Goal: Information Seeking & Learning: Learn about a topic

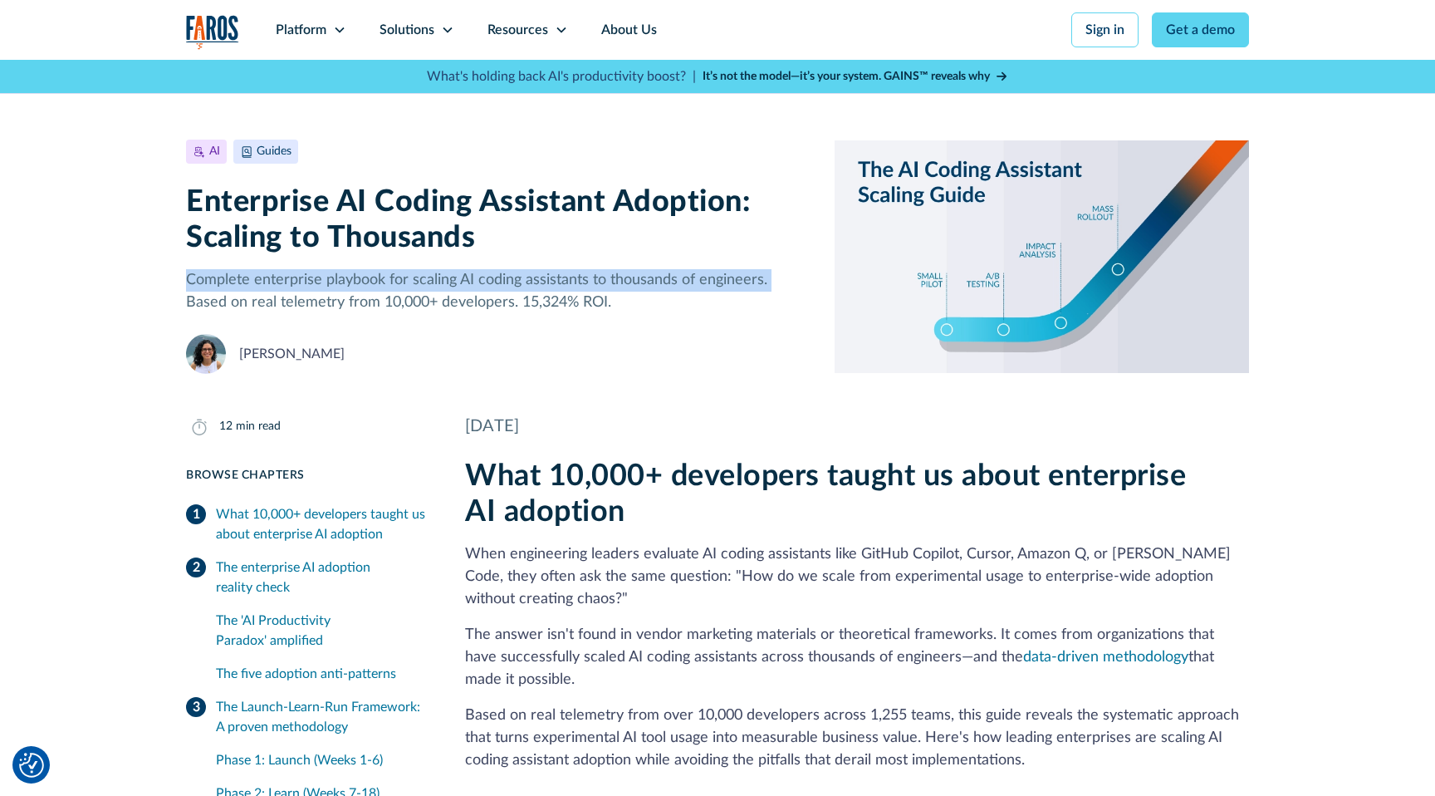
drag, startPoint x: 189, startPoint y: 281, endPoint x: 767, endPoint y: 272, distance: 578.1
click at [767, 272] on p "Complete enterprise playbook for scaling AI coding assistants to thousands of e…" at bounding box center [497, 291] width 622 height 45
copy p "Complete enterprise playbook for scaling AI coding assistants to thousands of e…"
click at [567, 278] on p "Complete enterprise playbook for scaling AI coding assistants to thousands of e…" at bounding box center [497, 291] width 622 height 45
drag, startPoint x: 414, startPoint y: 279, endPoint x: 761, endPoint y: 275, distance: 346.3
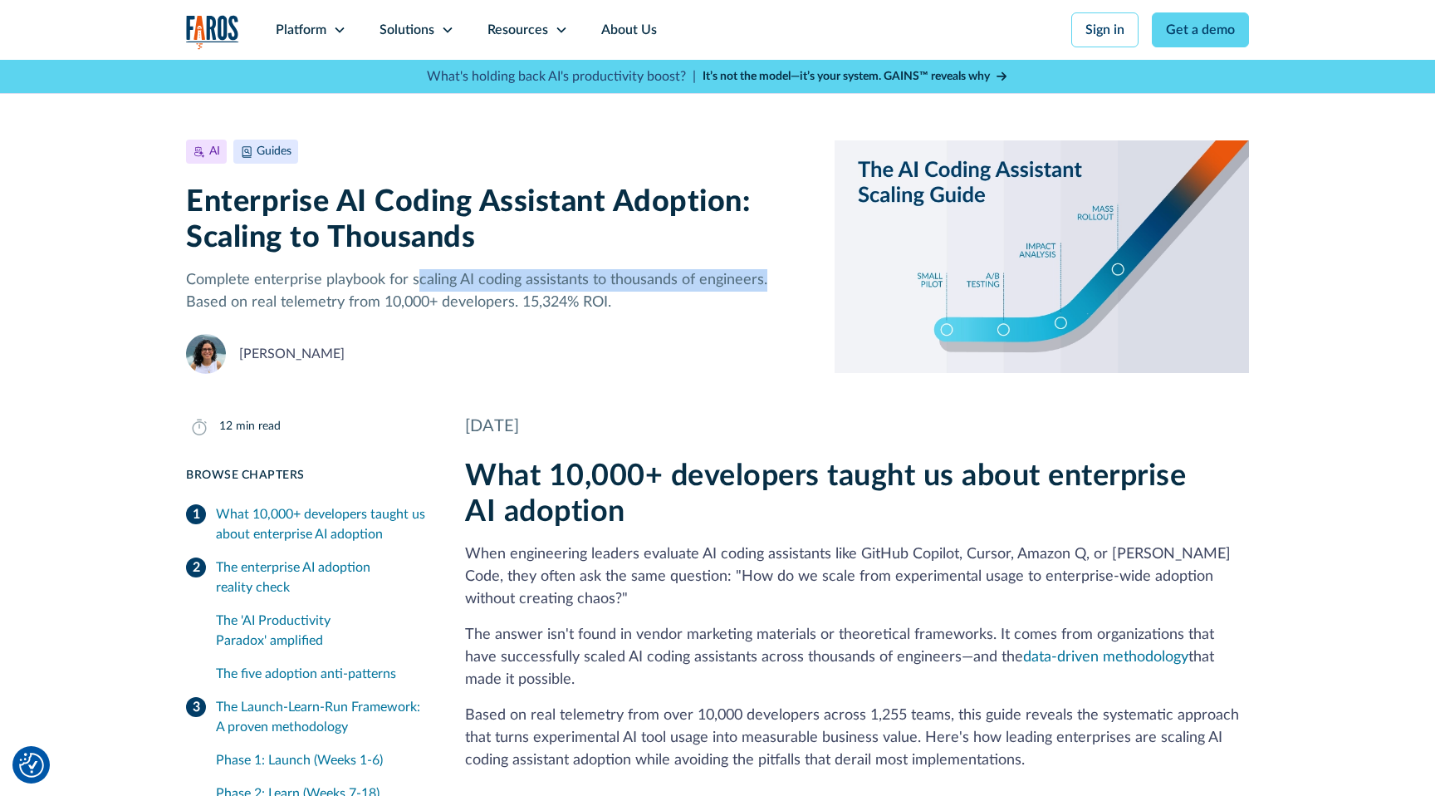
click at [763, 277] on p "Complete enterprise playbook for scaling AI coding assistants to thousands of e…" at bounding box center [497, 291] width 622 height 45
copy p "caling AI coding assistants to thousands of engineers."
click at [254, 253] on h1 "Enterprise AI Coding Assistant Adoption: Scaling to Thousands" at bounding box center [497, 219] width 622 height 71
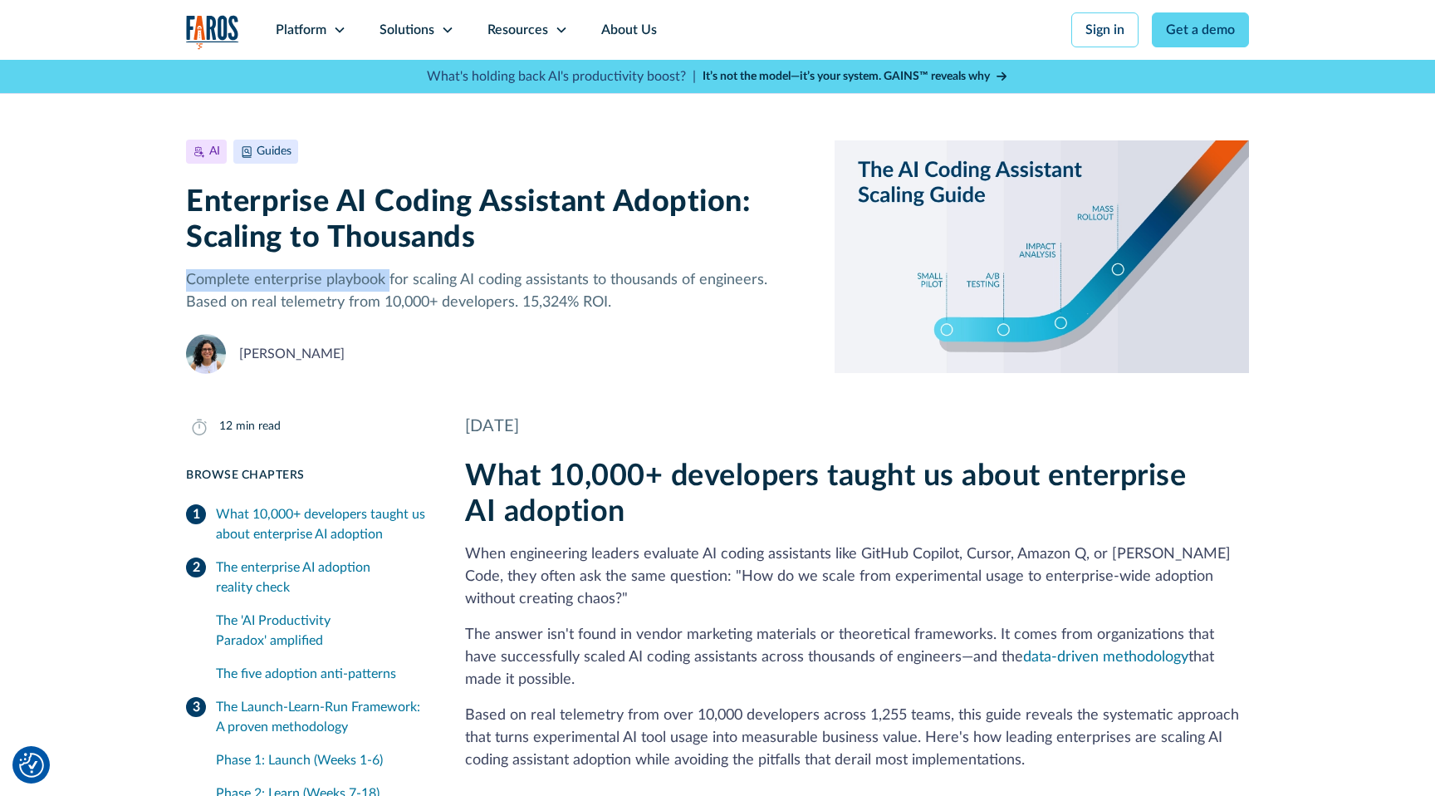
drag, startPoint x: 188, startPoint y: 279, endPoint x: 385, endPoint y: 283, distance: 197.7
click at [386, 283] on p "Complete enterprise playbook for scaling AI coding assistants to thousands of e…" at bounding box center [497, 291] width 622 height 45
copy p "Complete enterprise playbook"
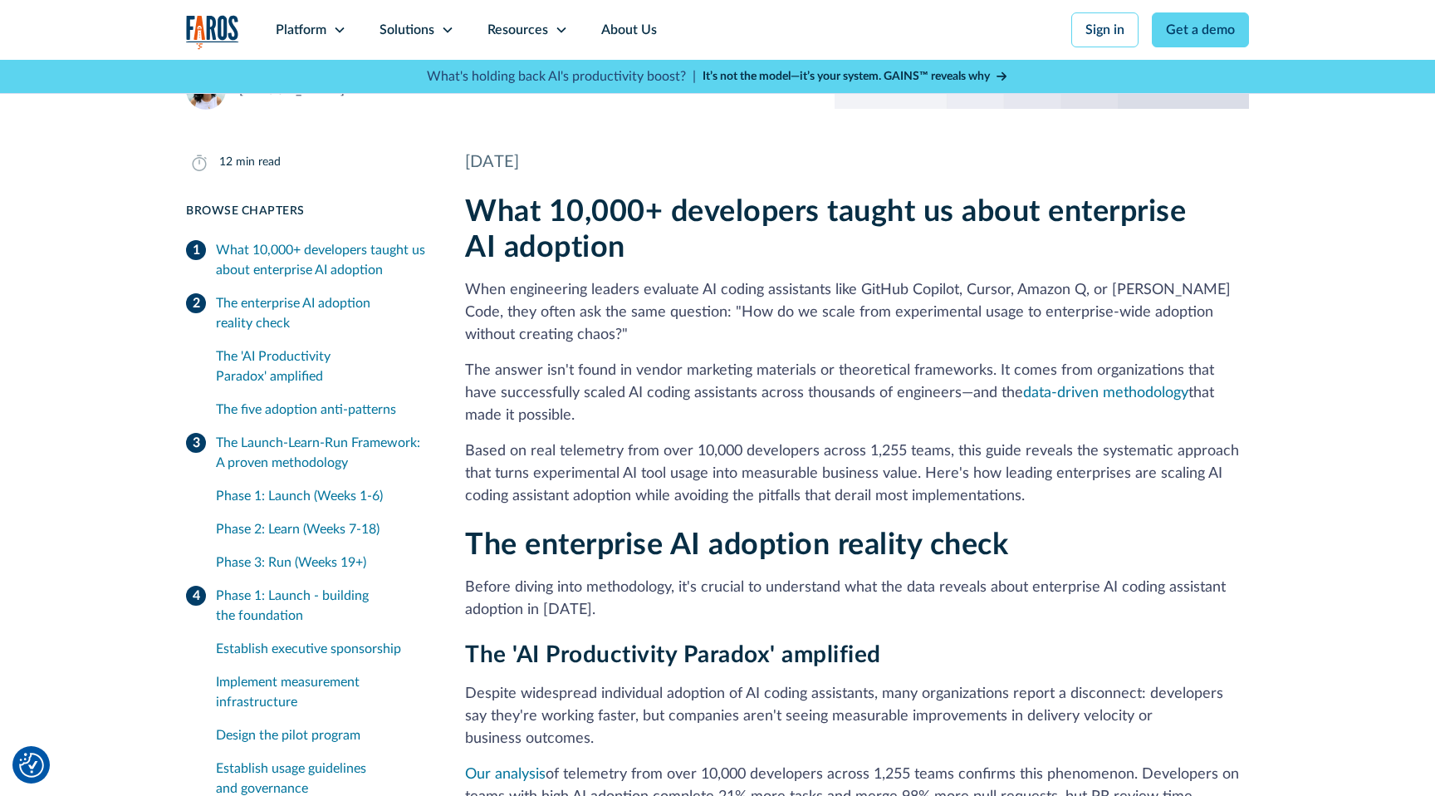
scroll to position [267, 0]
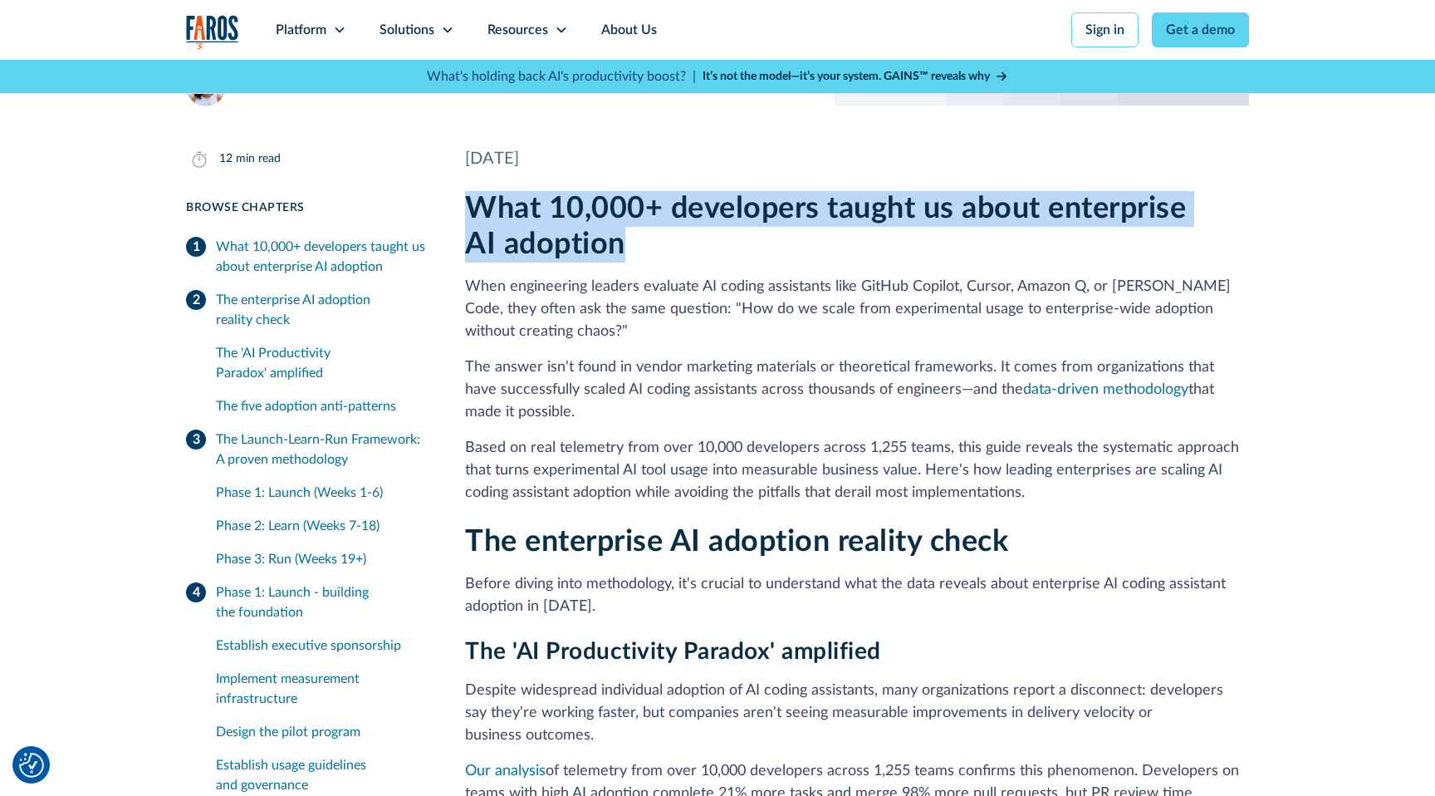
drag, startPoint x: 468, startPoint y: 203, endPoint x: 648, endPoint y: 248, distance: 184.9
click at [648, 248] on h2 "What 10,000+ developers taught us about enterprise AI adoption" at bounding box center [857, 226] width 784 height 71
copy h2 "What 10,000+ developers taught us about enterprise AI adoption"
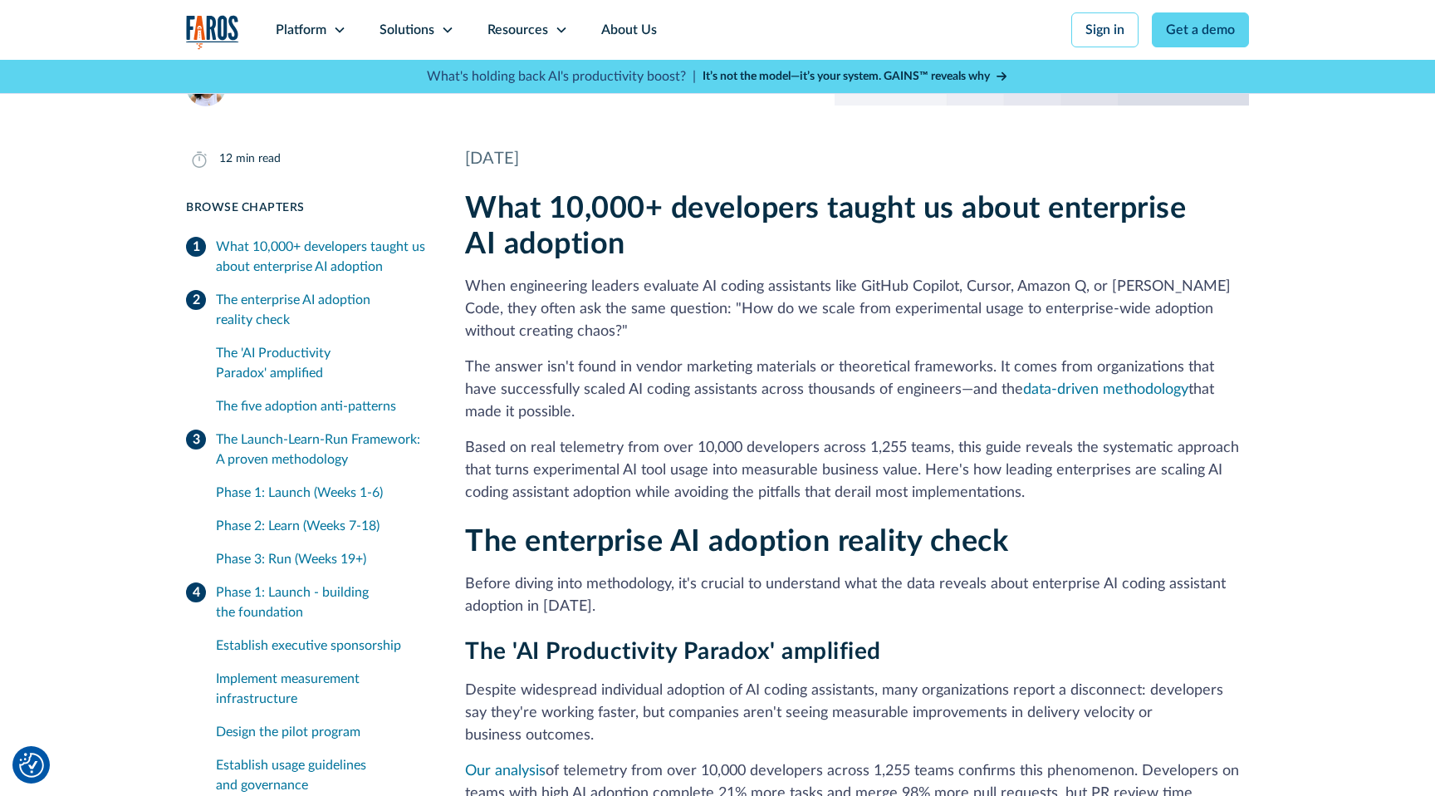
click at [638, 374] on p "The answer isn't found in vendor marketing materials or theoretical frameworks.…" at bounding box center [857, 389] width 784 height 67
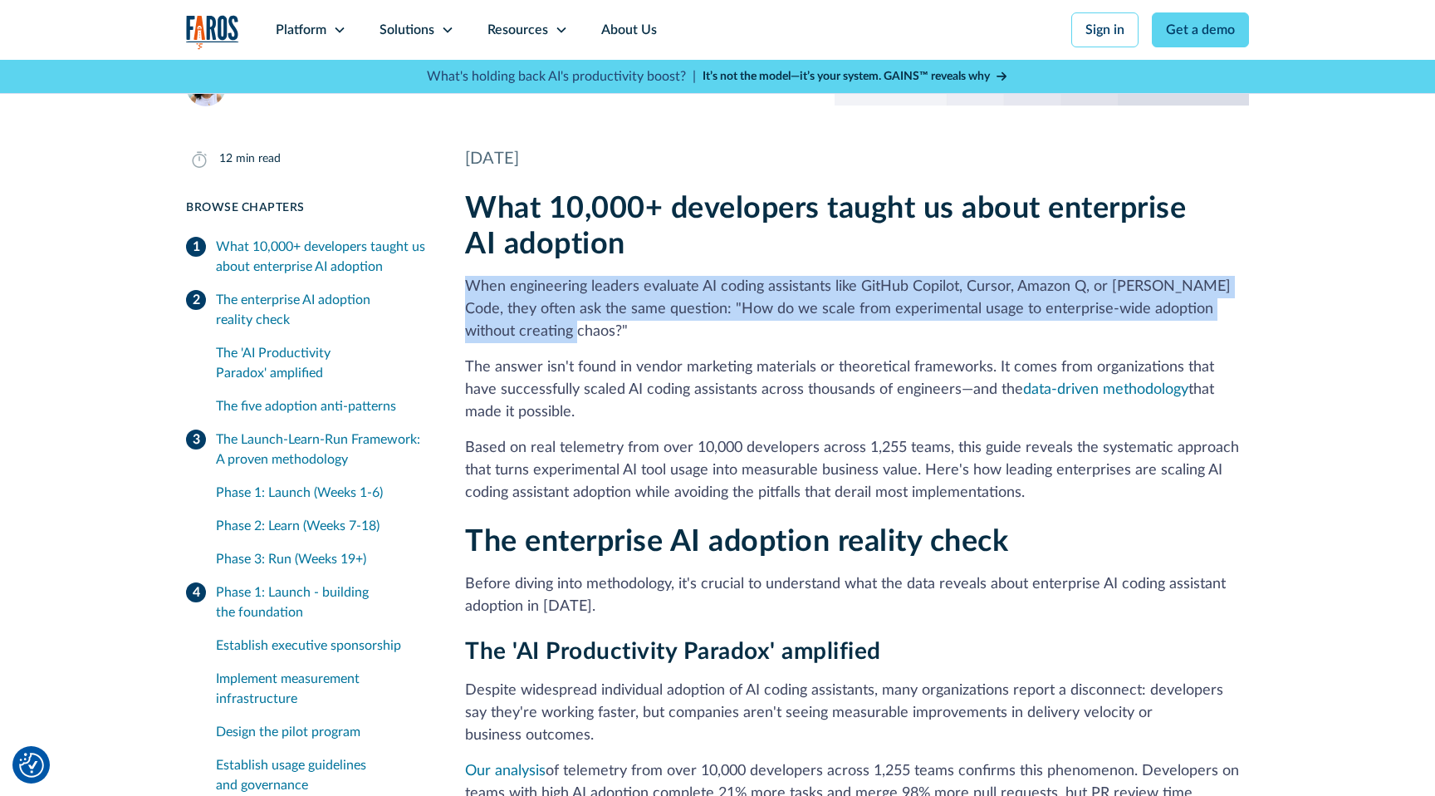
drag, startPoint x: 570, startPoint y: 332, endPoint x: 461, endPoint y: 289, distance: 117.1
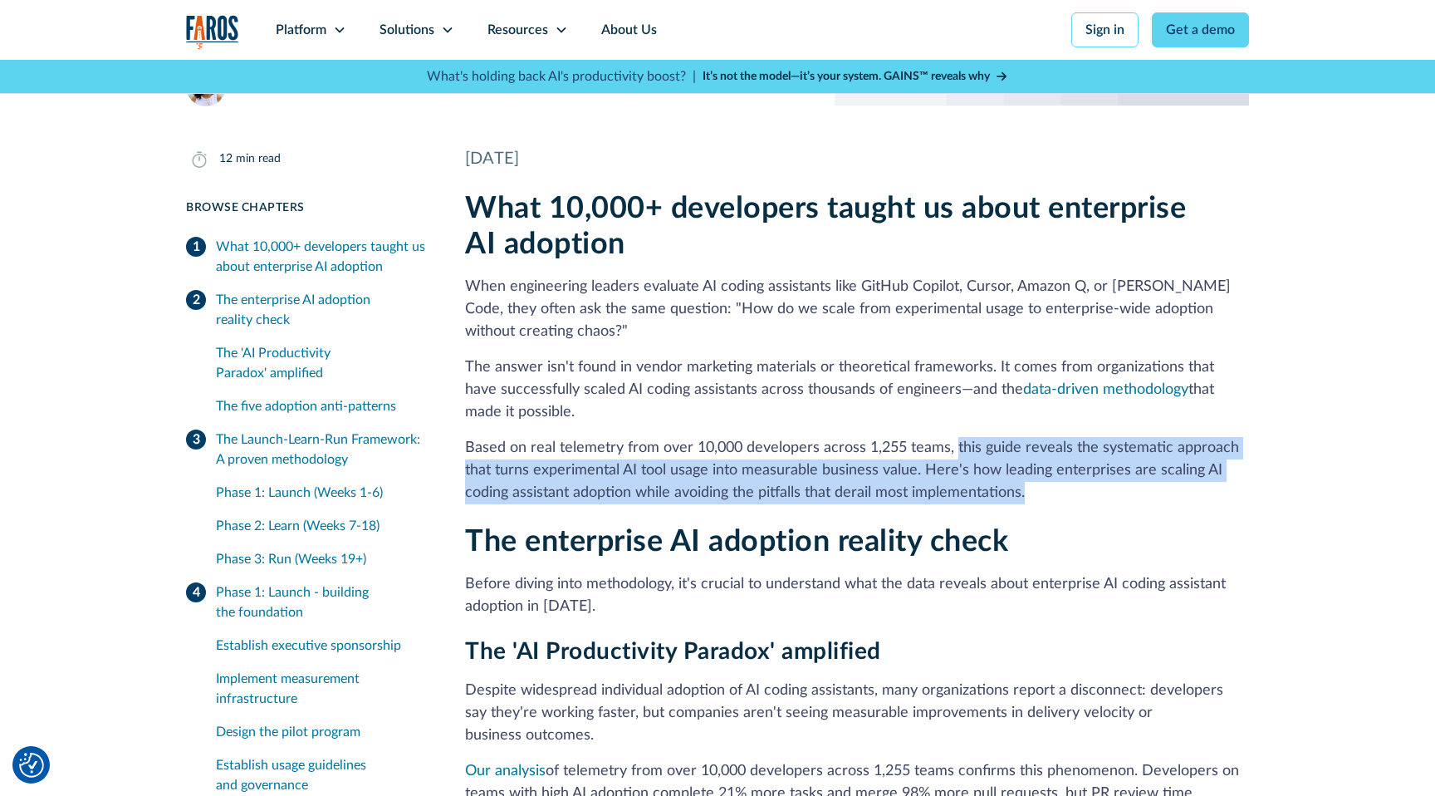
drag, startPoint x: 951, startPoint y: 449, endPoint x: 1029, endPoint y: 489, distance: 87.7
click at [1029, 490] on p "Based on real telemetry from over 10,000 developers across 1,255 teams, this gu…" at bounding box center [857, 470] width 784 height 67
copy p "this guide reveals the systematic approach that turns experimental AI tool usag…"
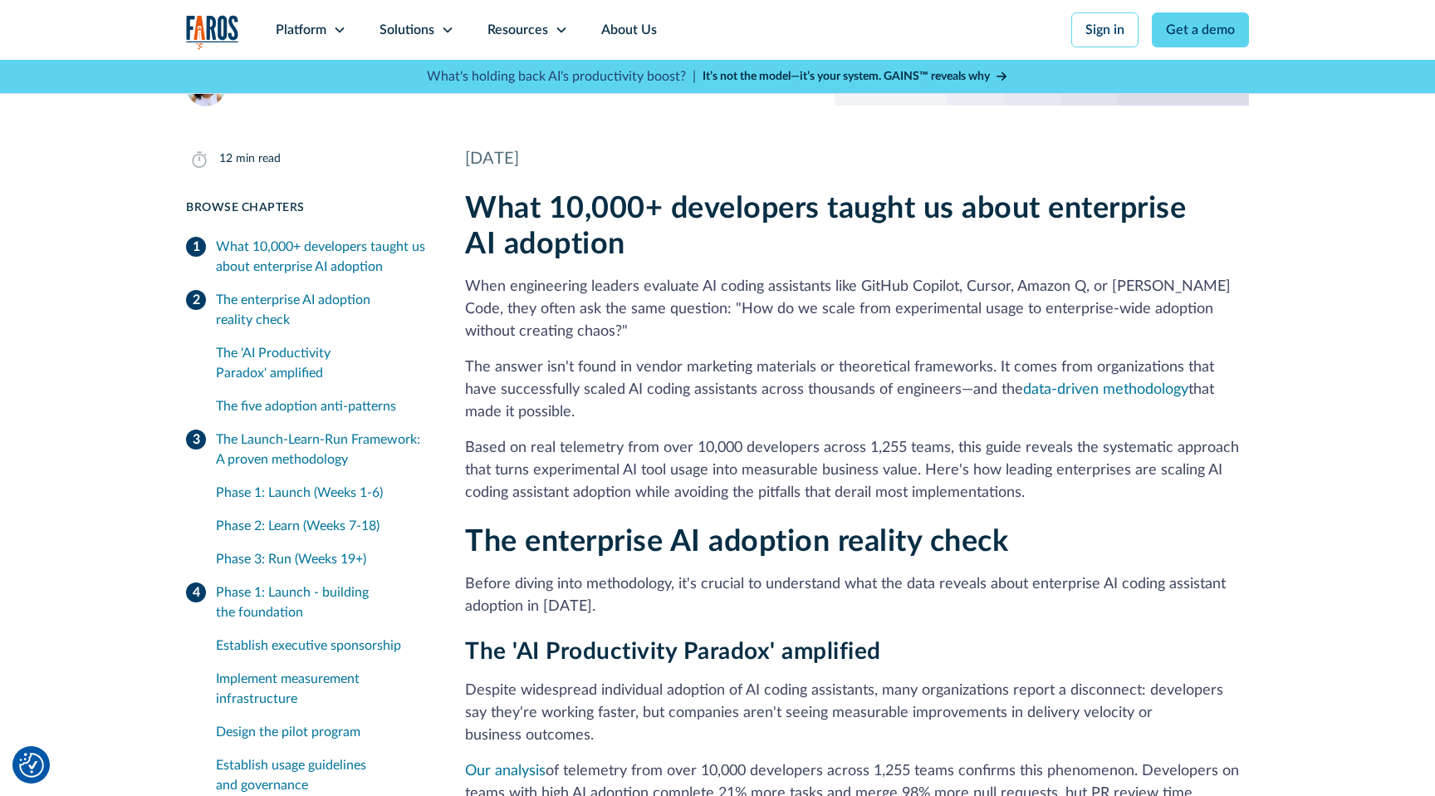
click at [884, 377] on p "The answer isn't found in vendor marketing materials or theoretical frameworks.…" at bounding box center [857, 389] width 784 height 67
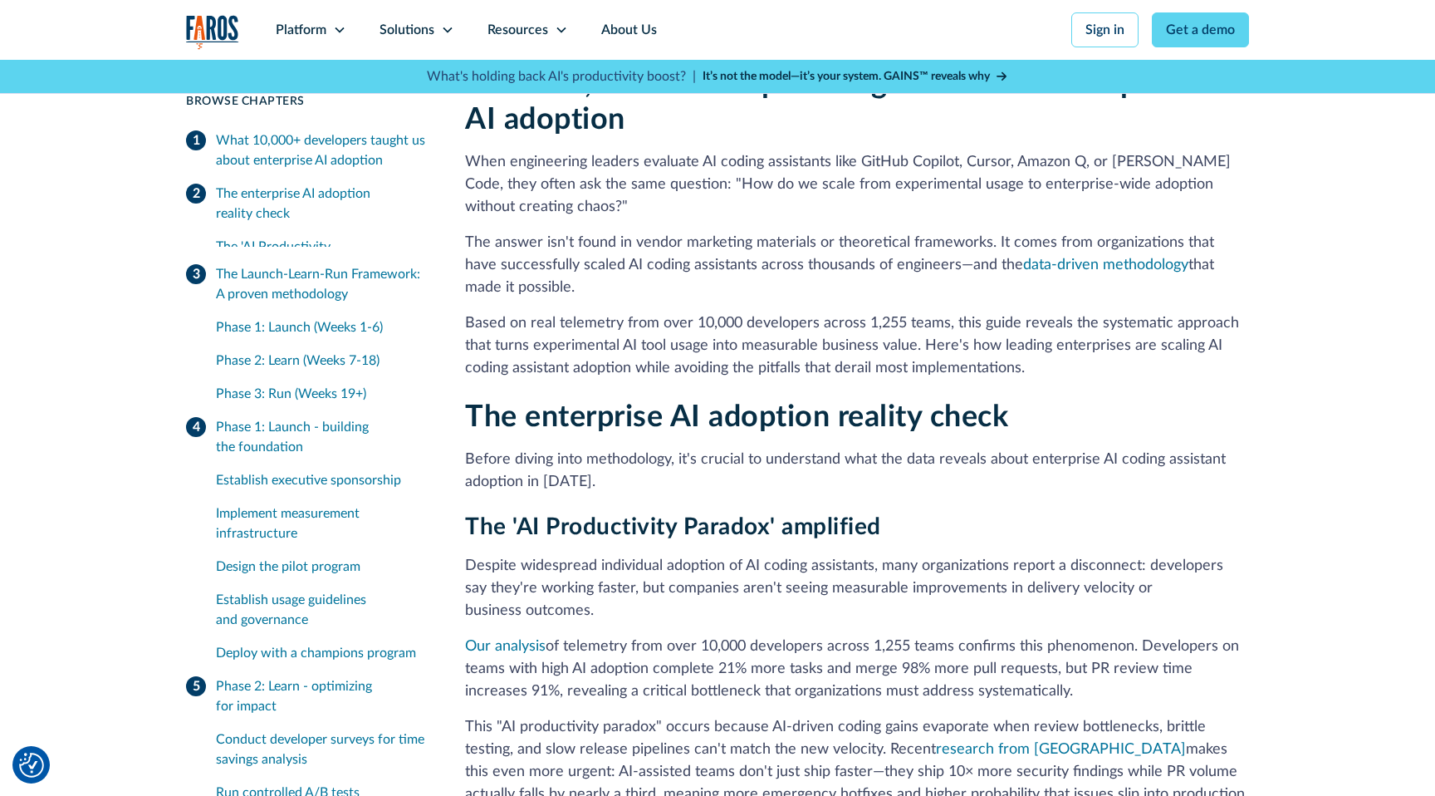
scroll to position [384, 0]
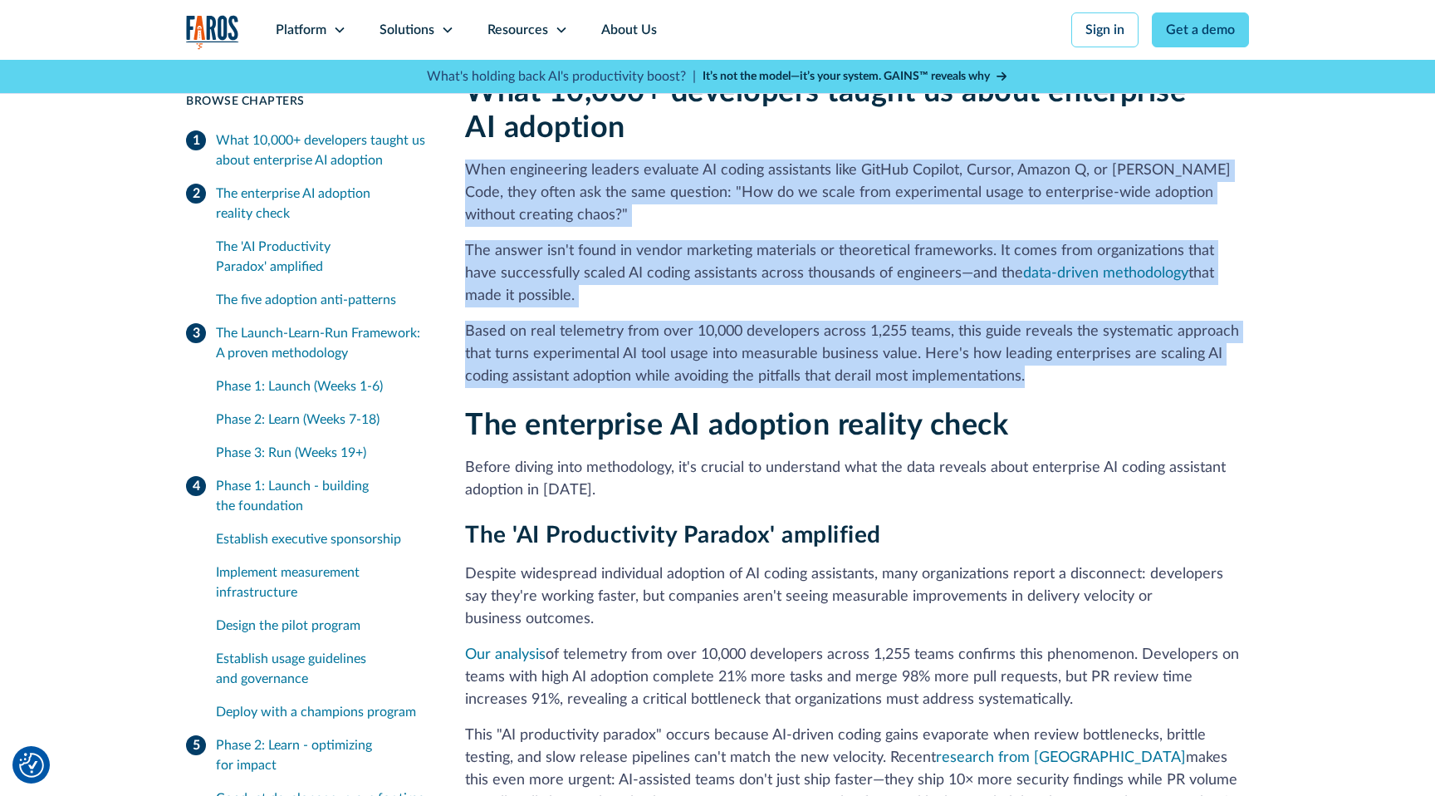
drag, startPoint x: 468, startPoint y: 174, endPoint x: 1061, endPoint y: 385, distance: 629.4
click at [1061, 385] on div "What 10,000+ developers taught us about enterprise AI adoption When engineering…" at bounding box center [857, 231] width 784 height 313
copy div "When engineering leaders evaluate AI coding assistants like GitHub Copilot, Cur…"
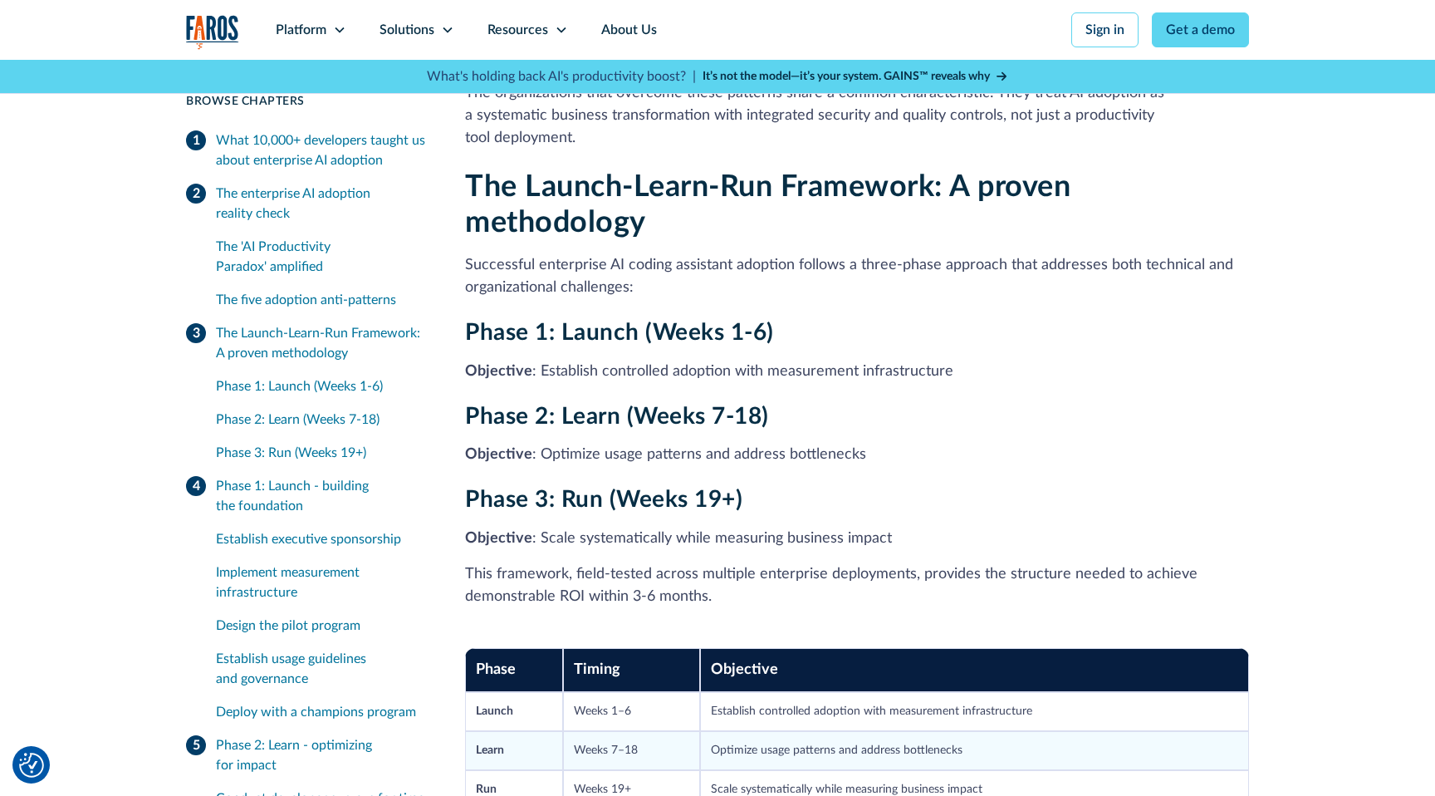
scroll to position [1856, 0]
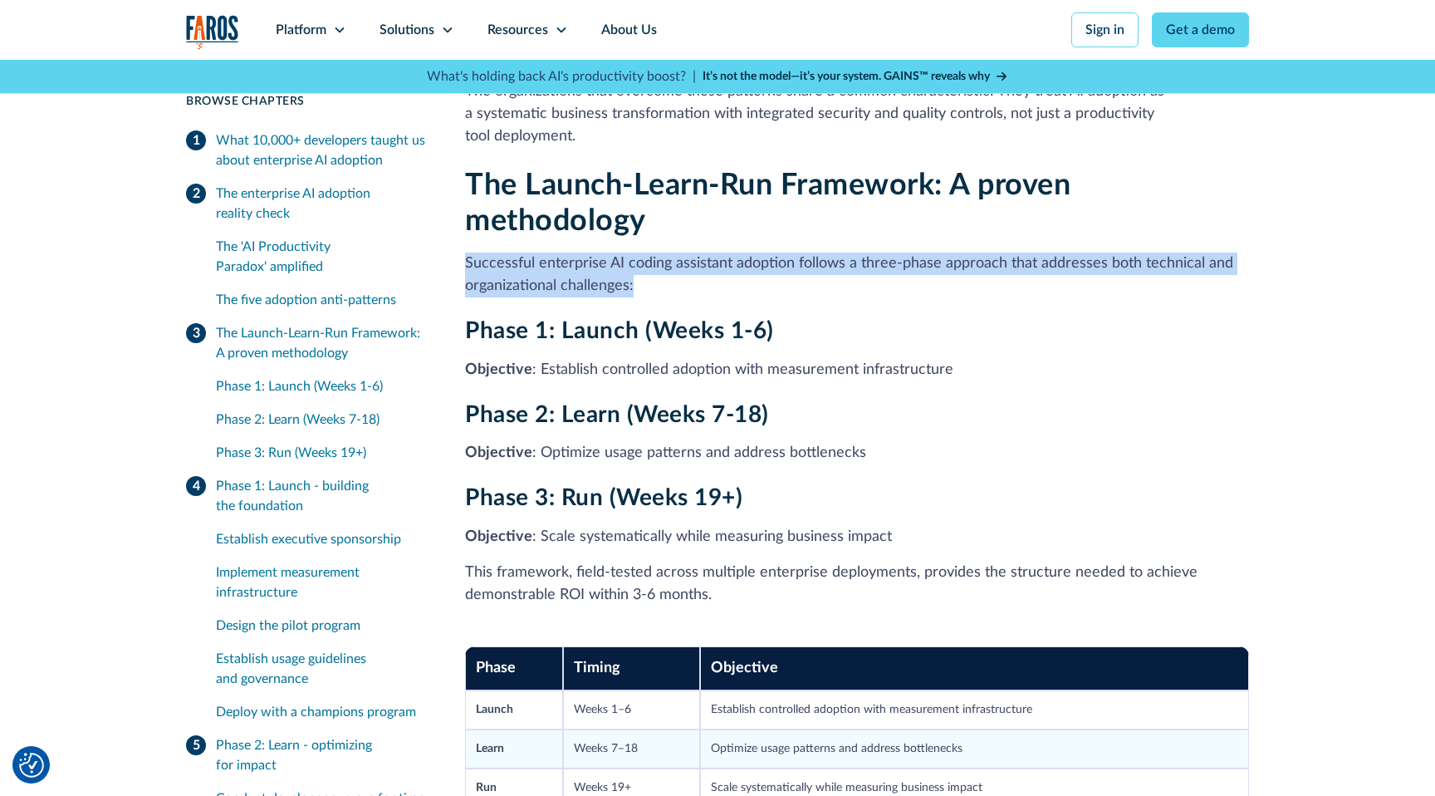
drag, startPoint x: 638, startPoint y: 244, endPoint x: 461, endPoint y: 222, distance: 178.3
copy p "Successful enterprise AI coding assistant adoption follows a three-phase approa…"
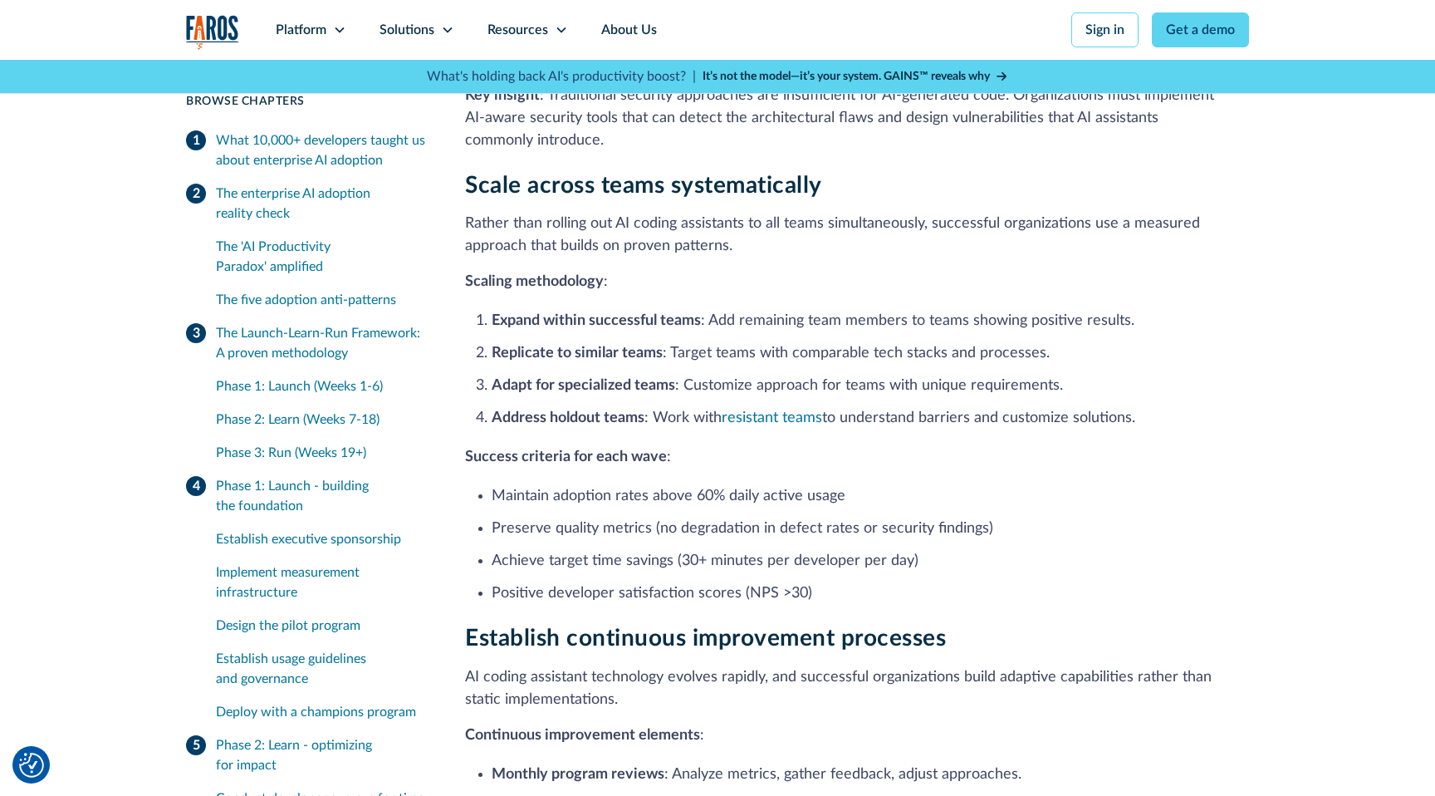
scroll to position [8508, 0]
click at [310, 334] on div "The Launch-Learn-Run Framework: A proven methodology" at bounding box center [320, 343] width 209 height 40
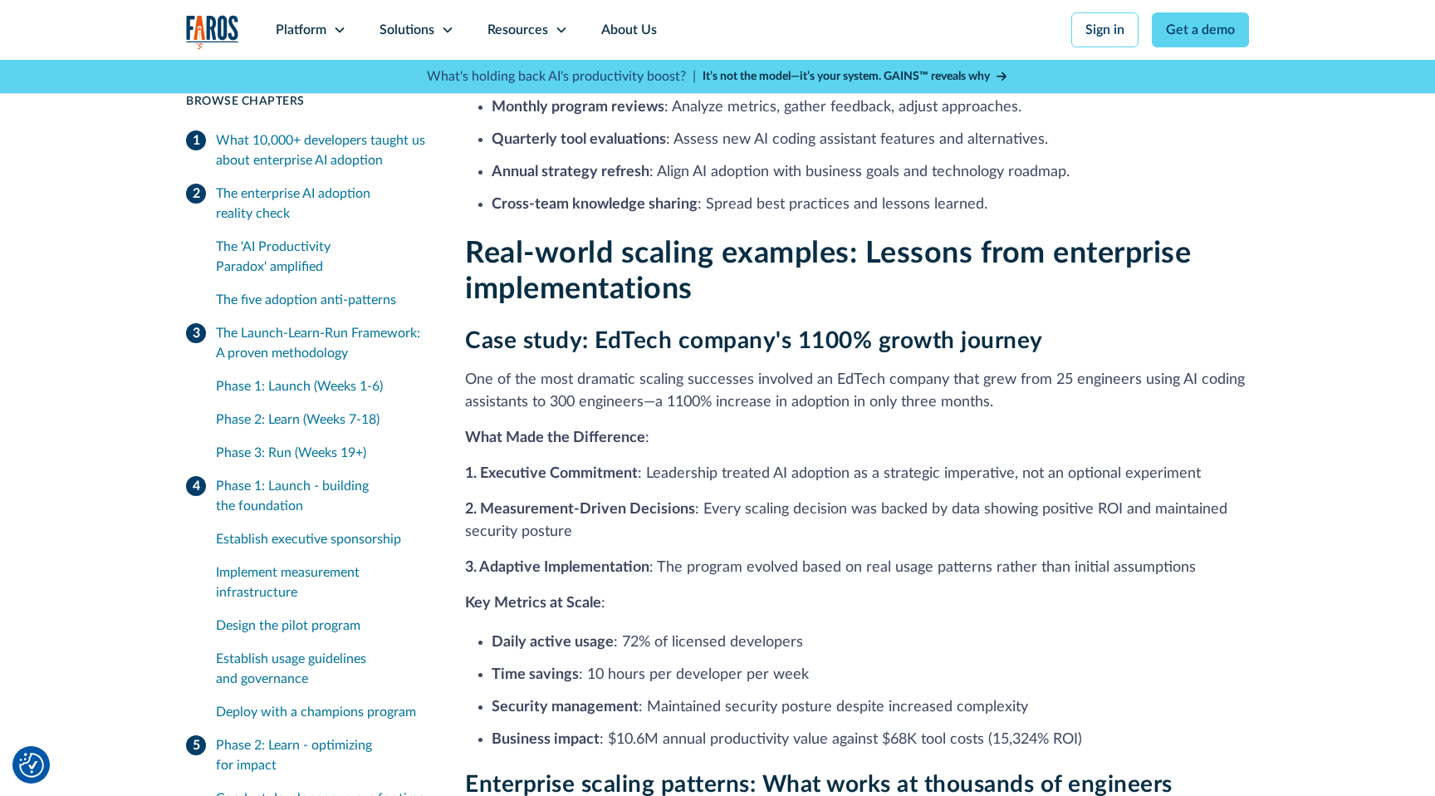
scroll to position [9175, 0]
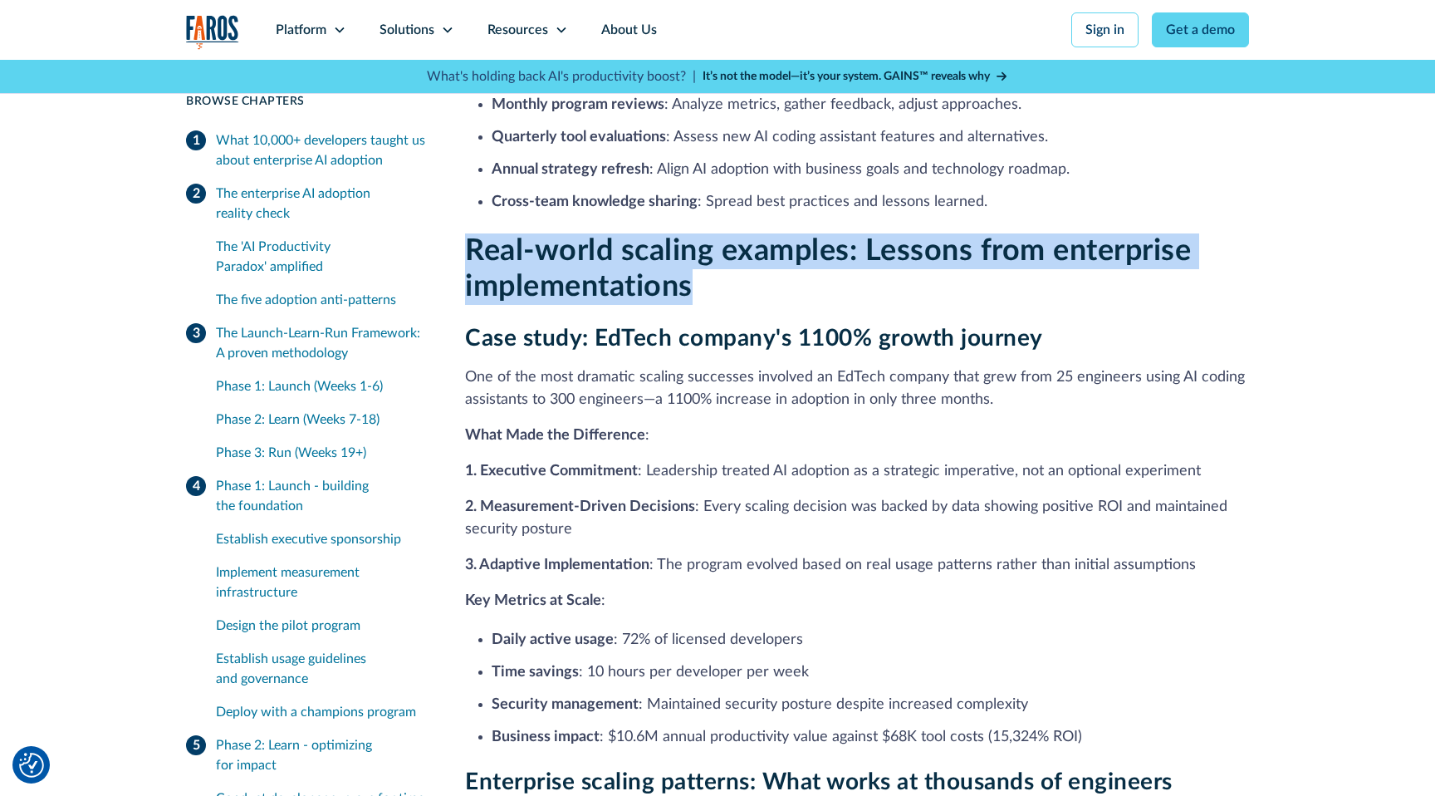
drag, startPoint x: 465, startPoint y: 199, endPoint x: 875, endPoint y: 233, distance: 411.7
click at [875, 233] on h2 "Real-world scaling examples: Lessons from enterprise implementations" at bounding box center [857, 268] width 784 height 71
copy strong "Real-world scaling examples: Lessons from enterprise implementations"
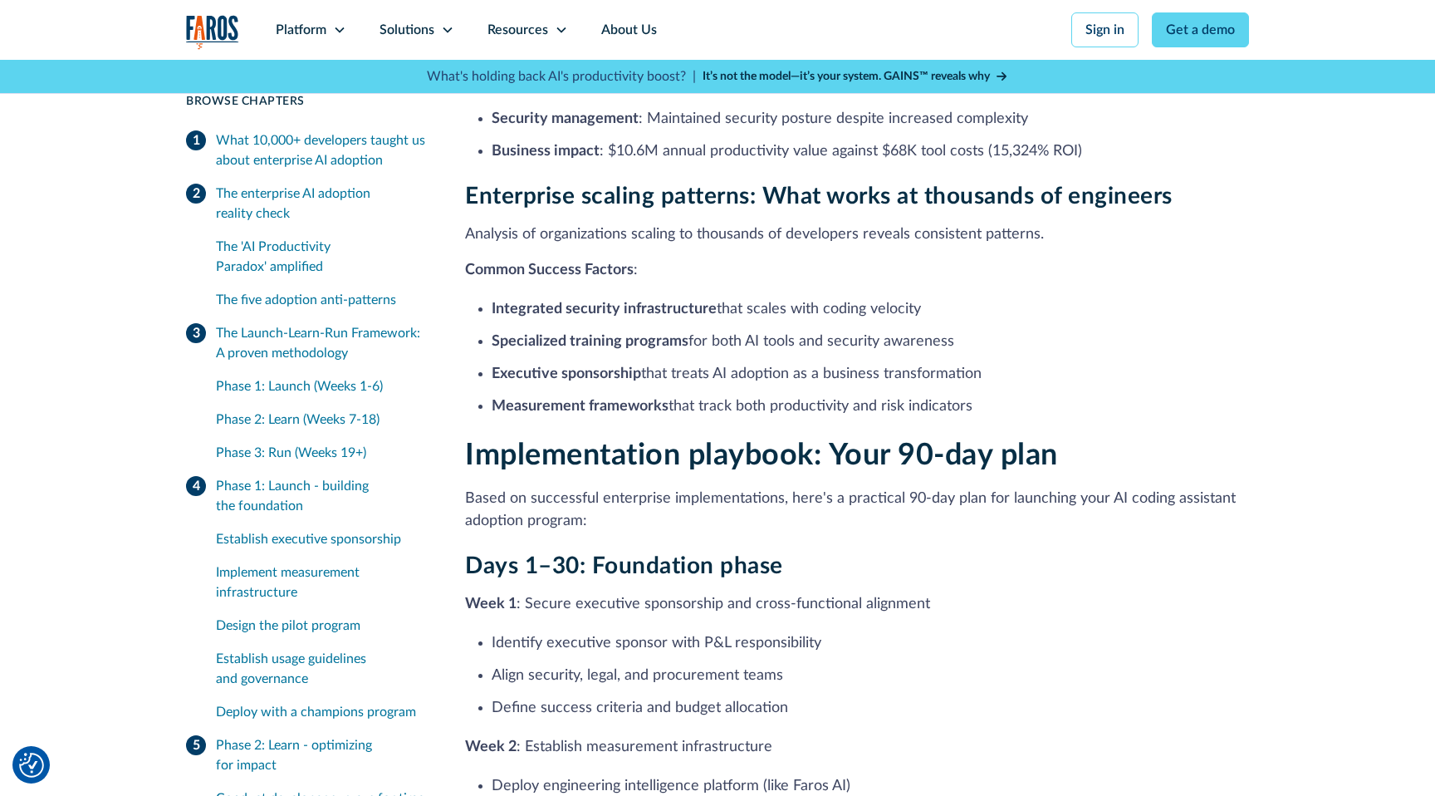
scroll to position [9765, 0]
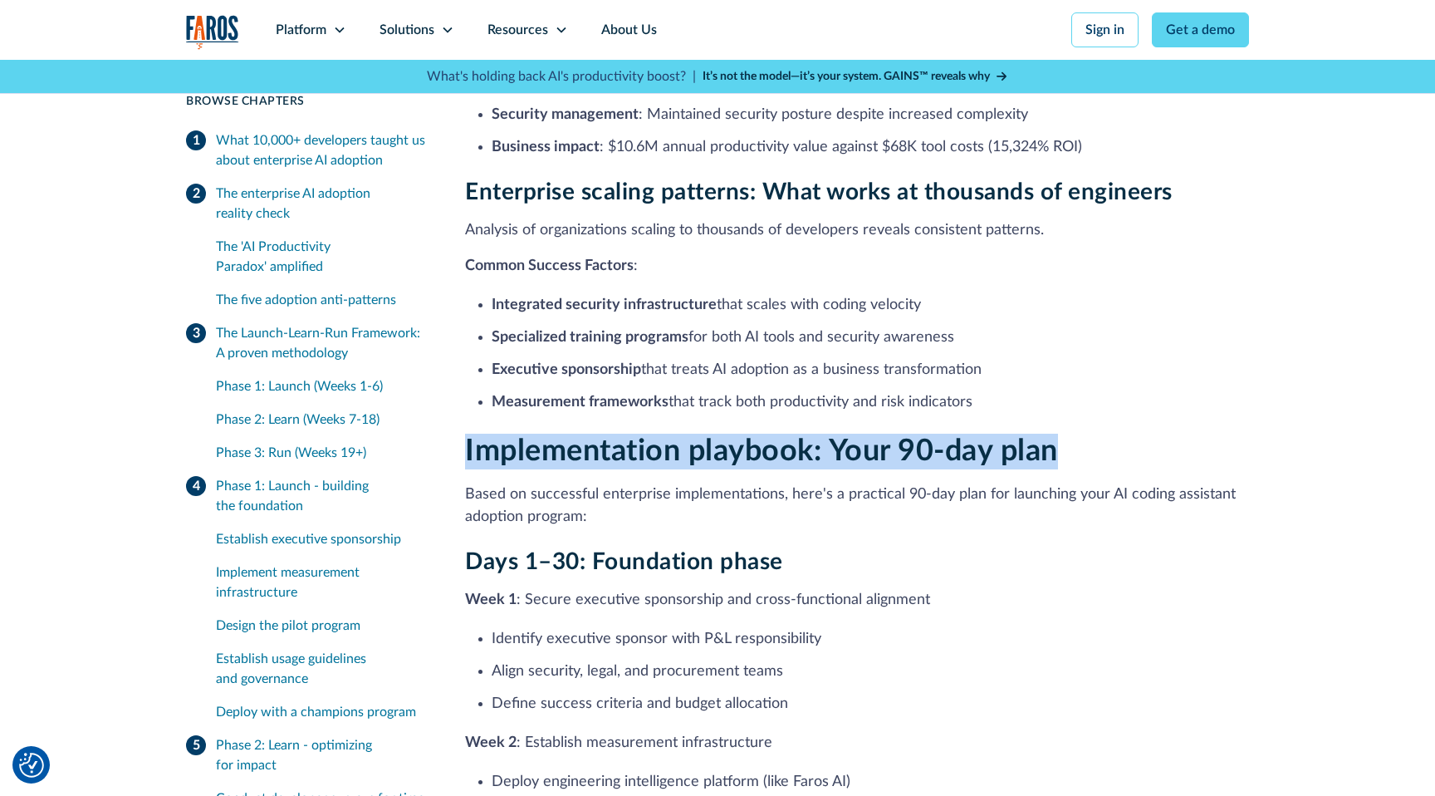
drag, startPoint x: 465, startPoint y: 414, endPoint x: 1070, endPoint y: 403, distance: 604.7
click at [1070, 434] on h2 "Implementation playbook: Your 90-day plan" at bounding box center [857, 452] width 784 height 36
copy strong "Implementation playbook: Your 90-day plan"
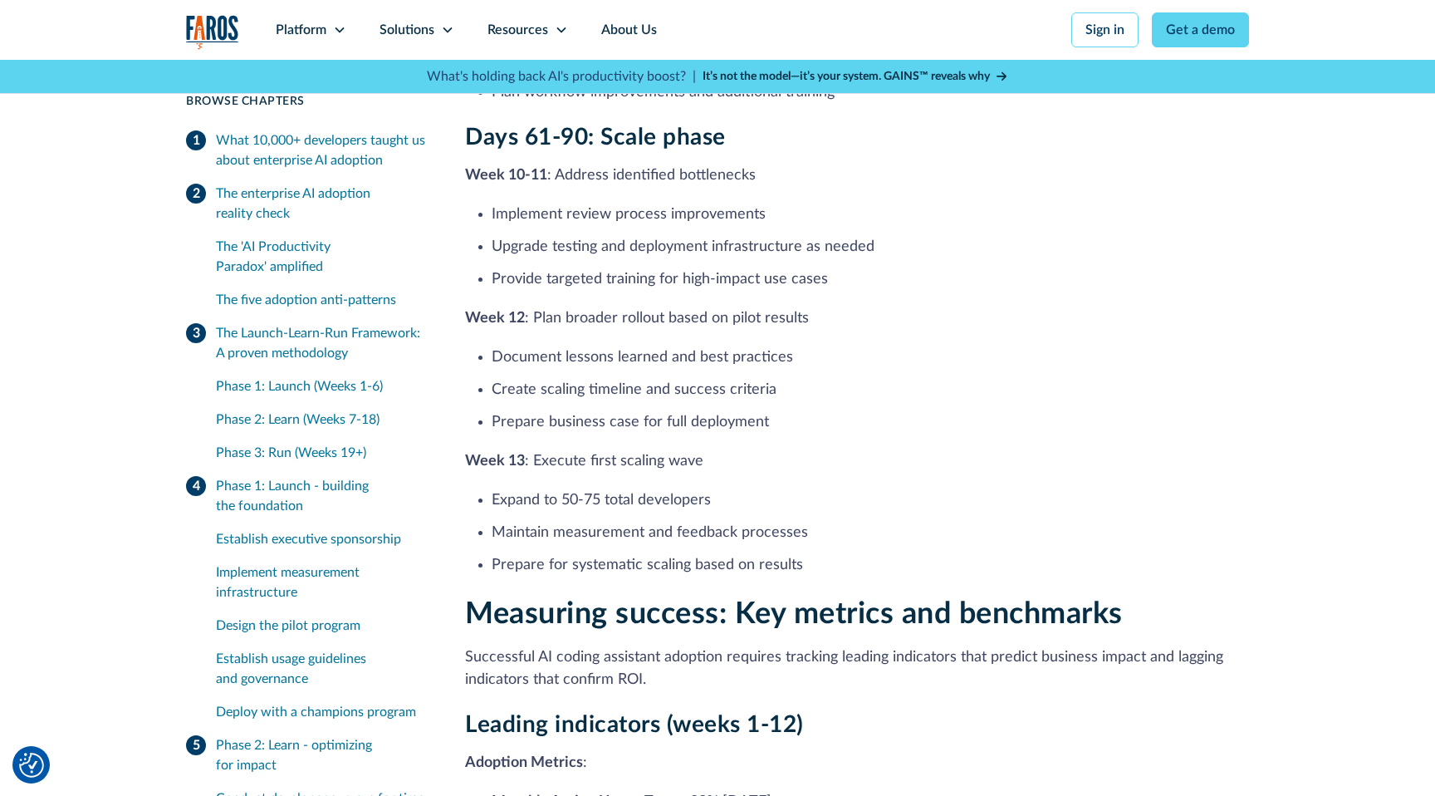
scroll to position [11280, 0]
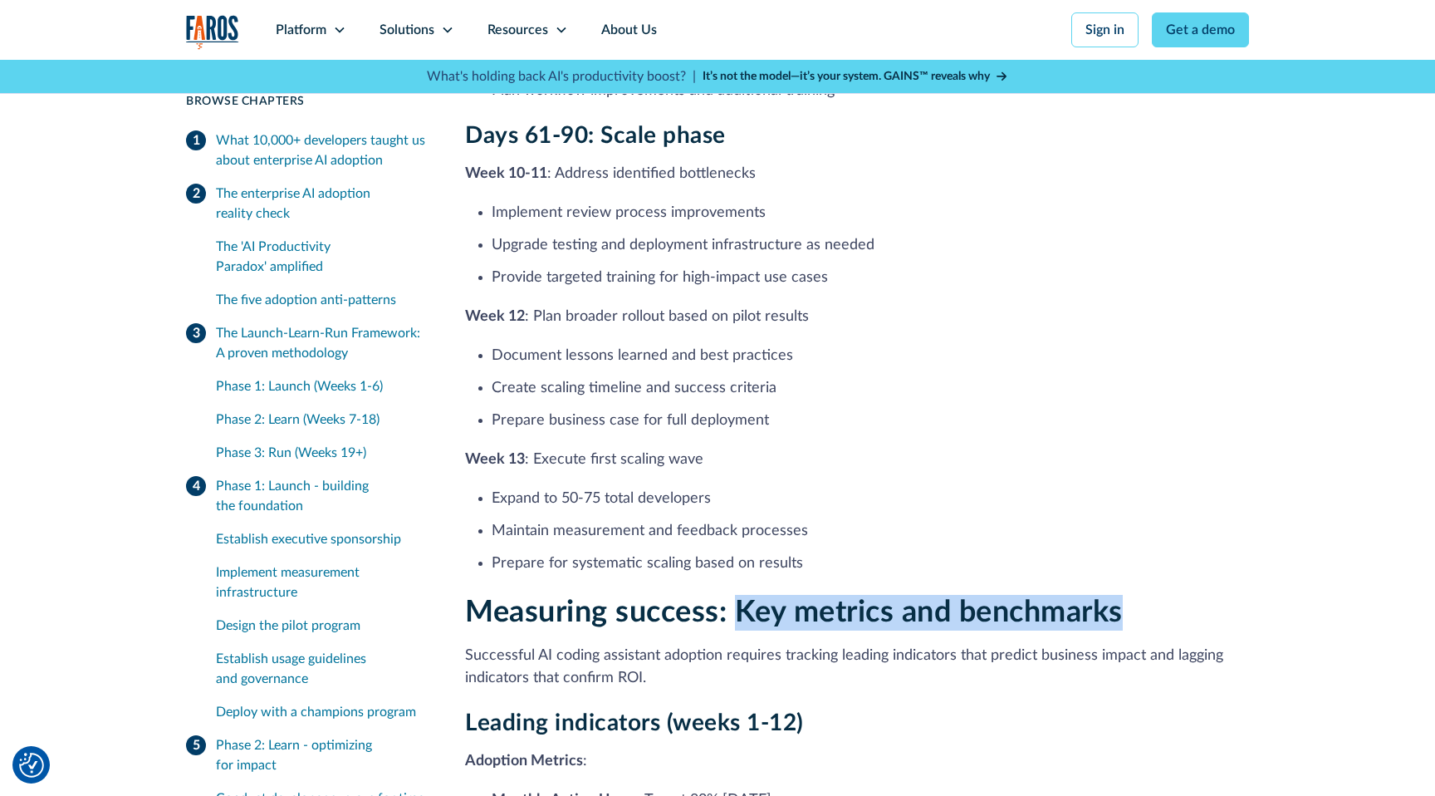
drag, startPoint x: 734, startPoint y: 564, endPoint x: 1155, endPoint y: 581, distance: 421.4
click at [1155, 595] on h2 "Measuring success: Key metrics and benchmarks" at bounding box center [857, 613] width 784 height 36
copy strong "Key metrics and benchmarks"
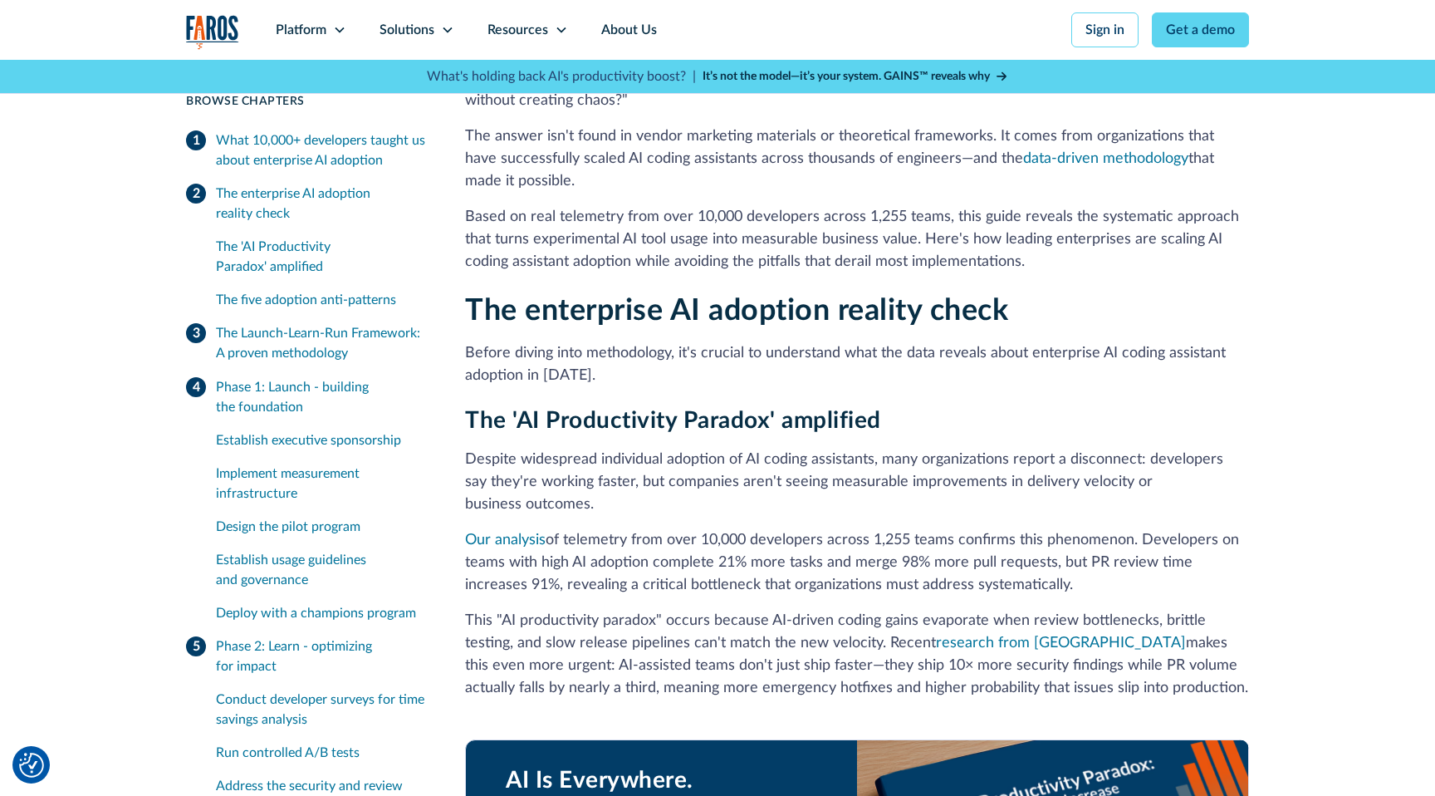
scroll to position [0, 0]
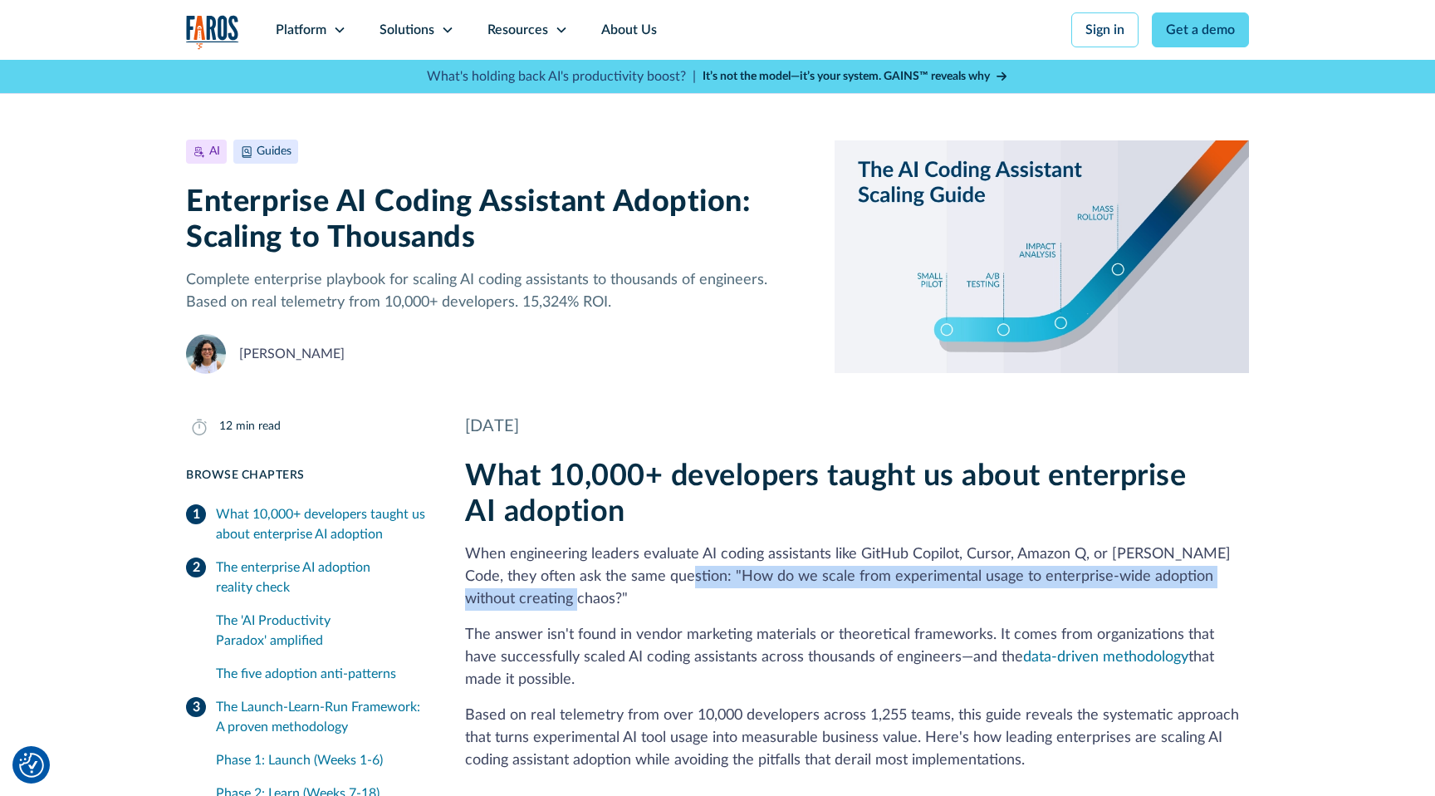
drag, startPoint x: 690, startPoint y: 578, endPoint x: 704, endPoint y: 589, distance: 17.8
click at [704, 589] on p "When engineering leaders evaluate AI coding assistants like GitHub Copilot, Cur…" at bounding box center [857, 576] width 784 height 67
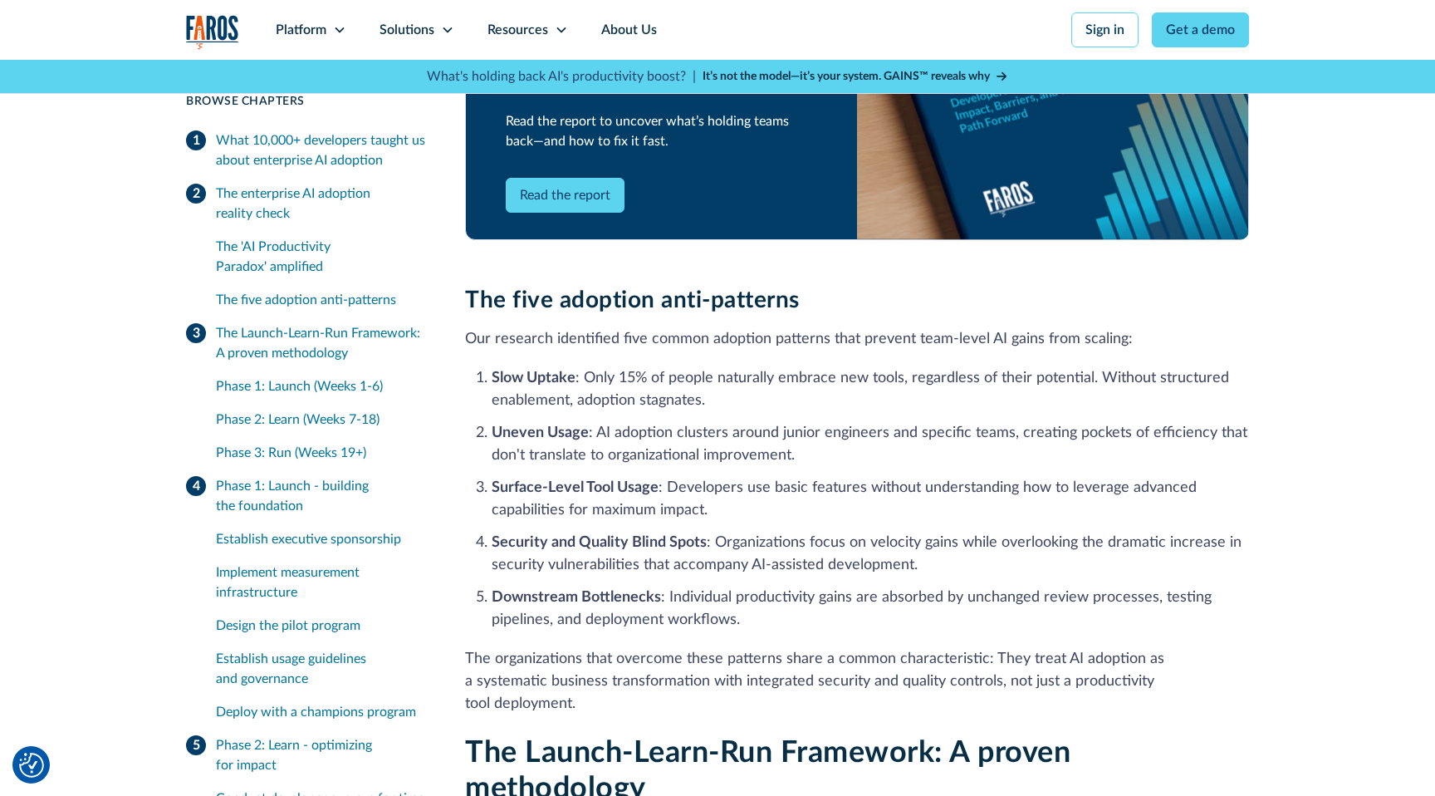
scroll to position [1864, 0]
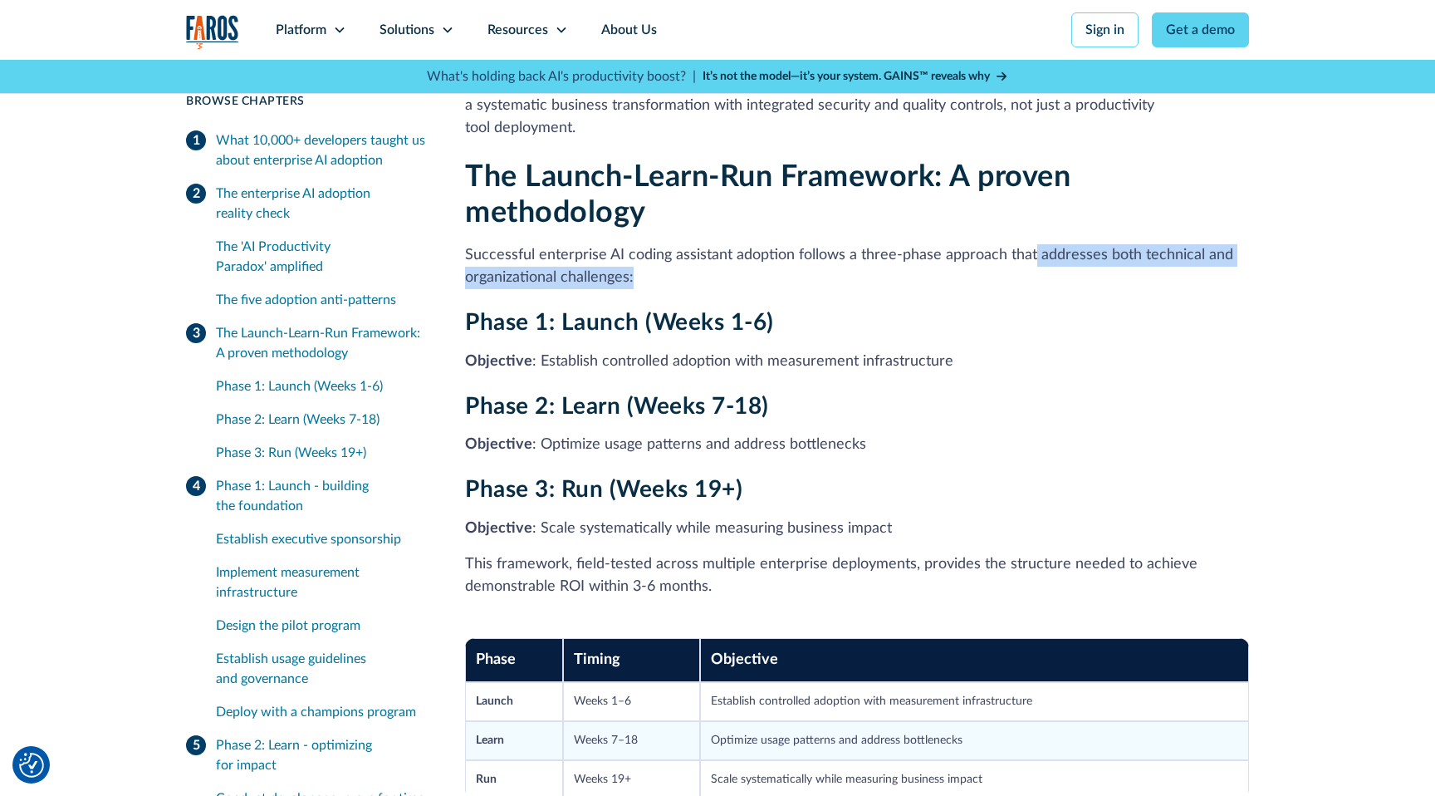
drag, startPoint x: 633, startPoint y: 233, endPoint x: 1029, endPoint y: 209, distance: 396.9
click at [1029, 244] on p "Successful enterprise AI coding assistant adoption follows a three-phase approa…" at bounding box center [857, 266] width 784 height 45
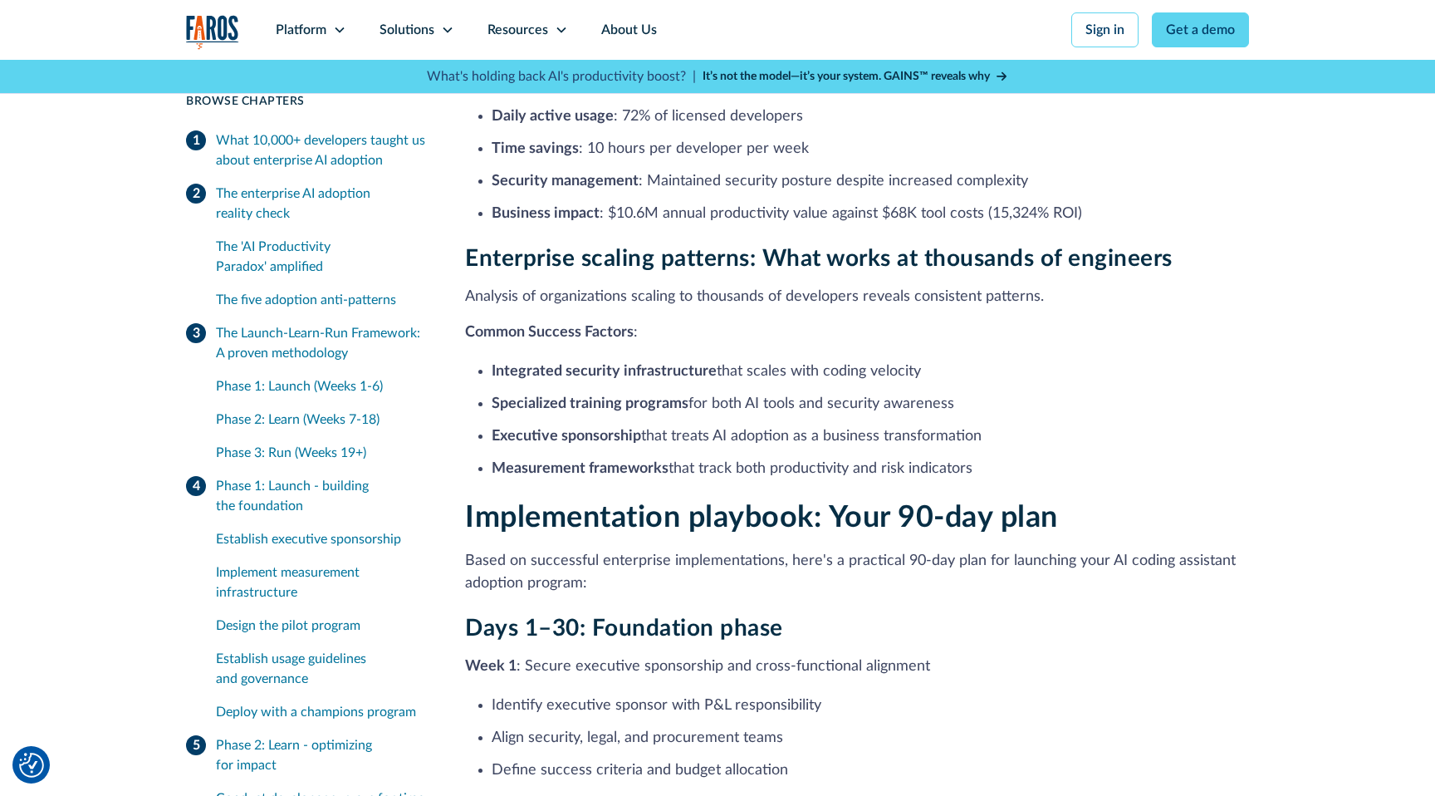
scroll to position [9732, 0]
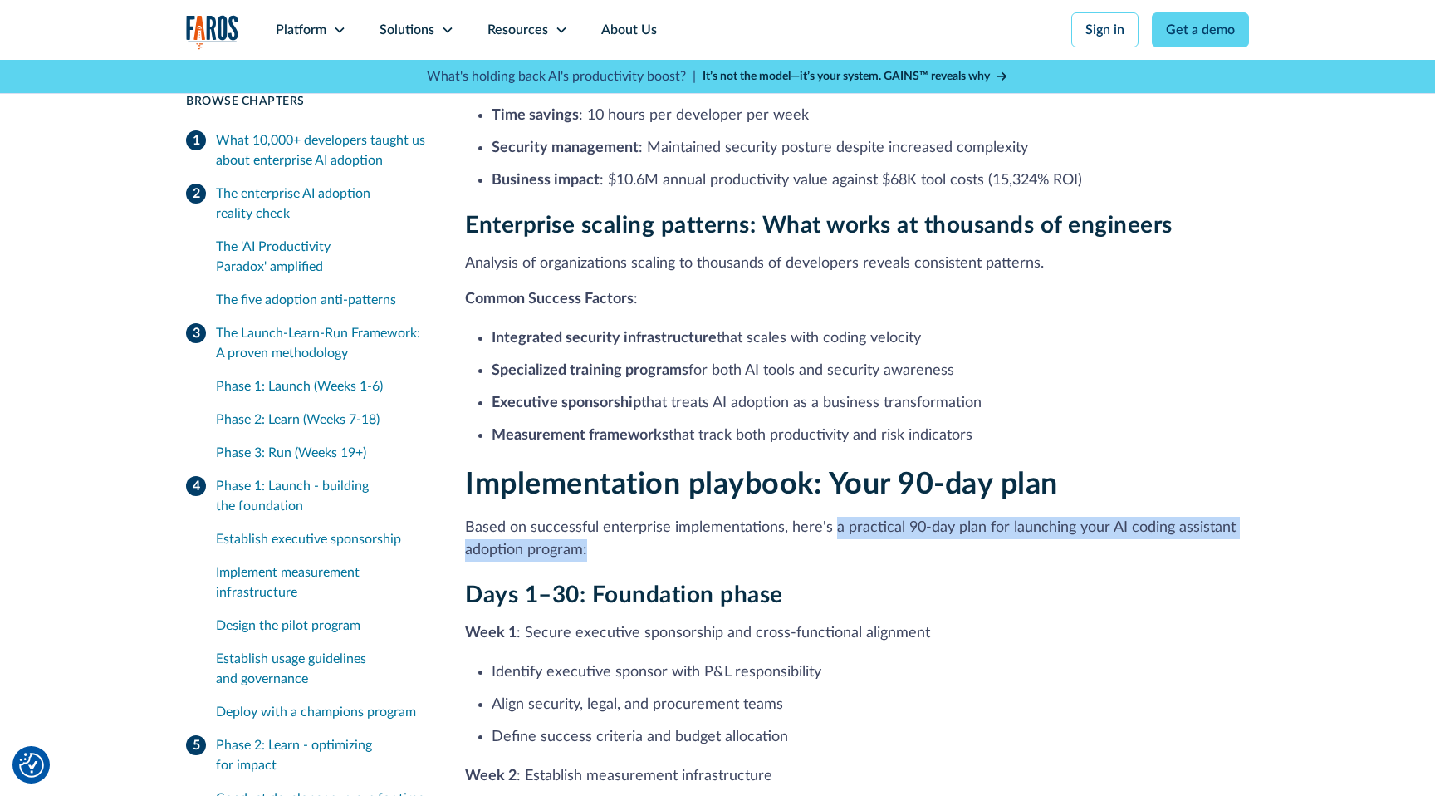
drag, startPoint x: 829, startPoint y: 479, endPoint x: 888, endPoint y: 495, distance: 61.0
click at [888, 517] on p "Based on successful enterprise implementations, here's a practical 90-day plan …" at bounding box center [857, 539] width 784 height 45
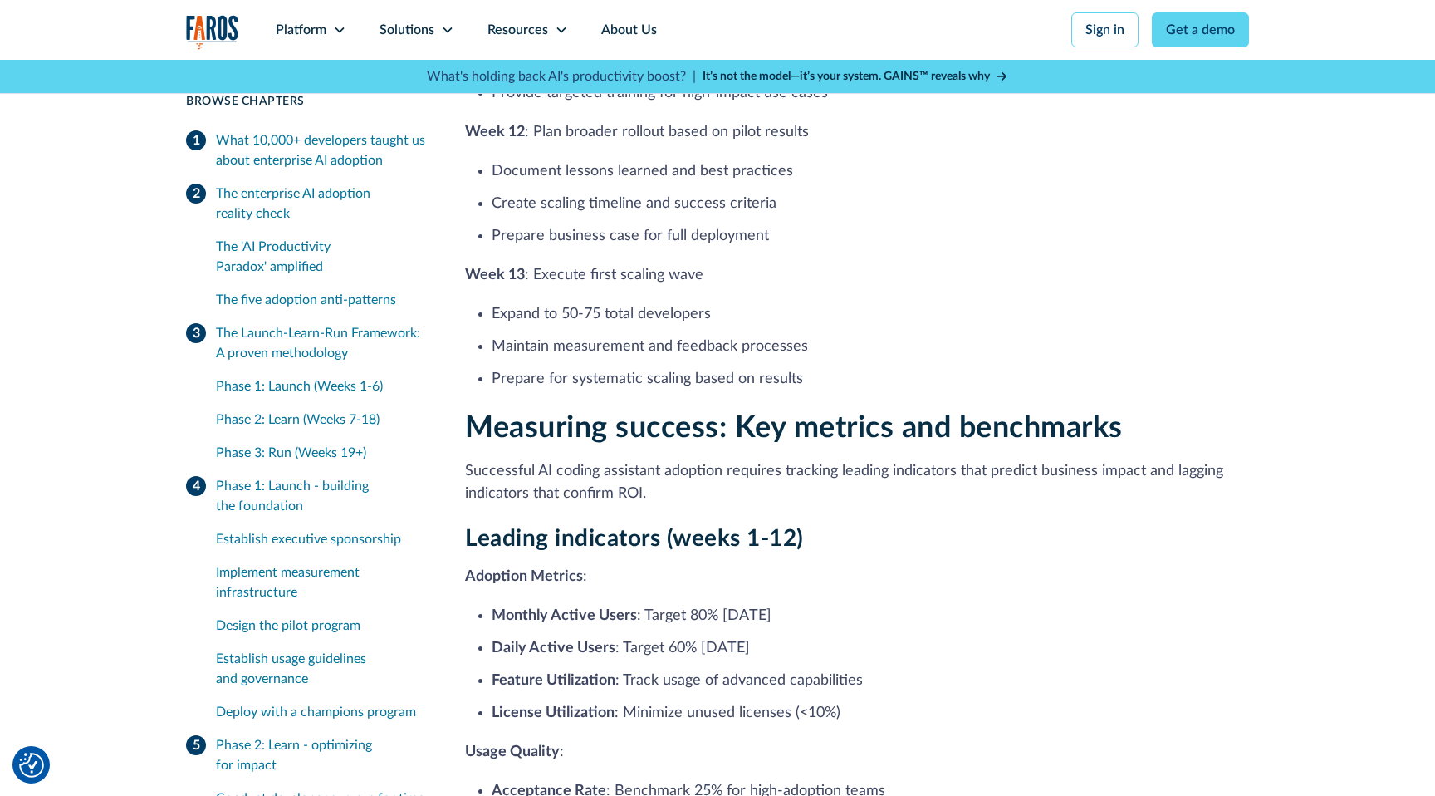
scroll to position [11466, 0]
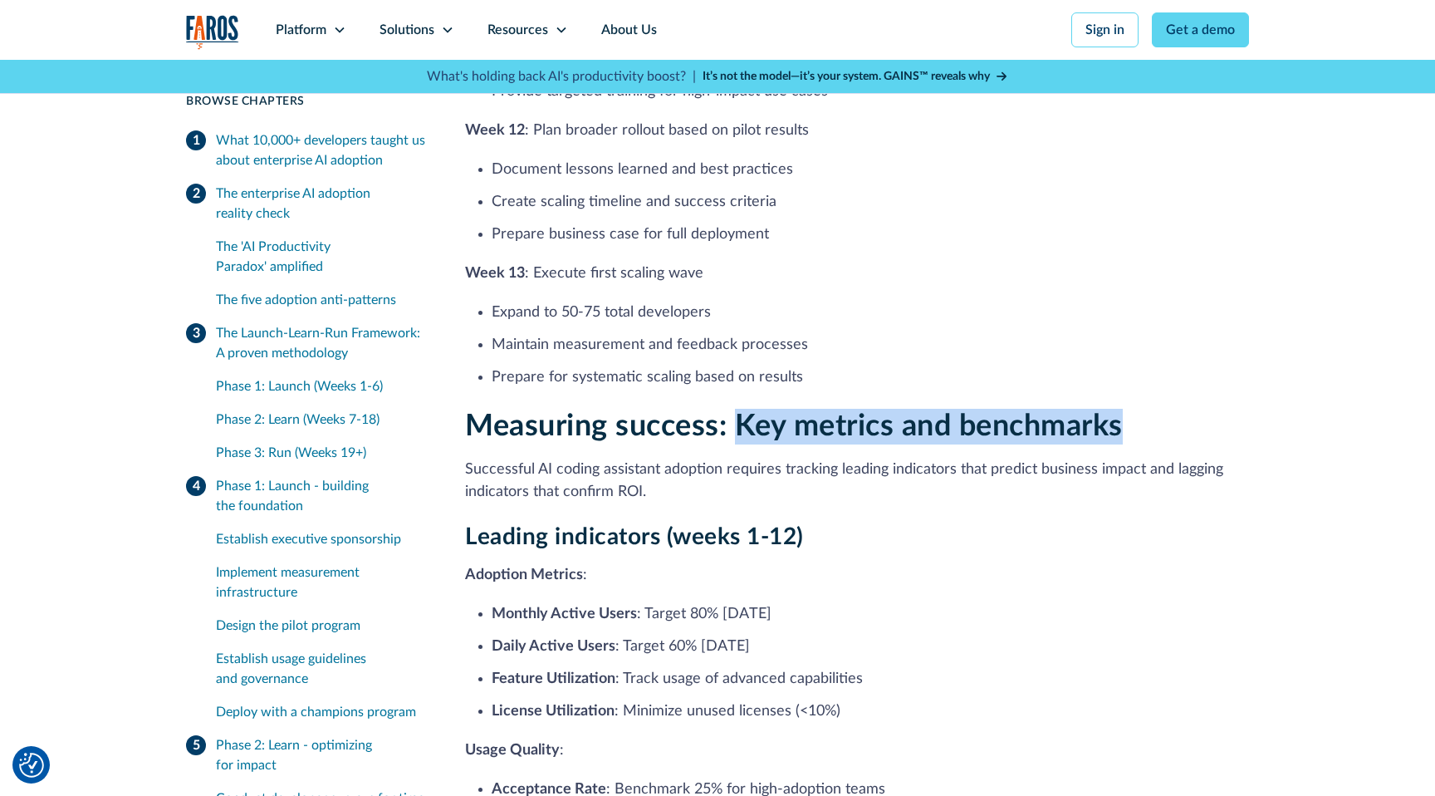
drag, startPoint x: 742, startPoint y: 375, endPoint x: 1196, endPoint y: 371, distance: 454.3
click at [1197, 409] on h2 "Measuring success: Key metrics and benchmarks" at bounding box center [857, 427] width 784 height 36
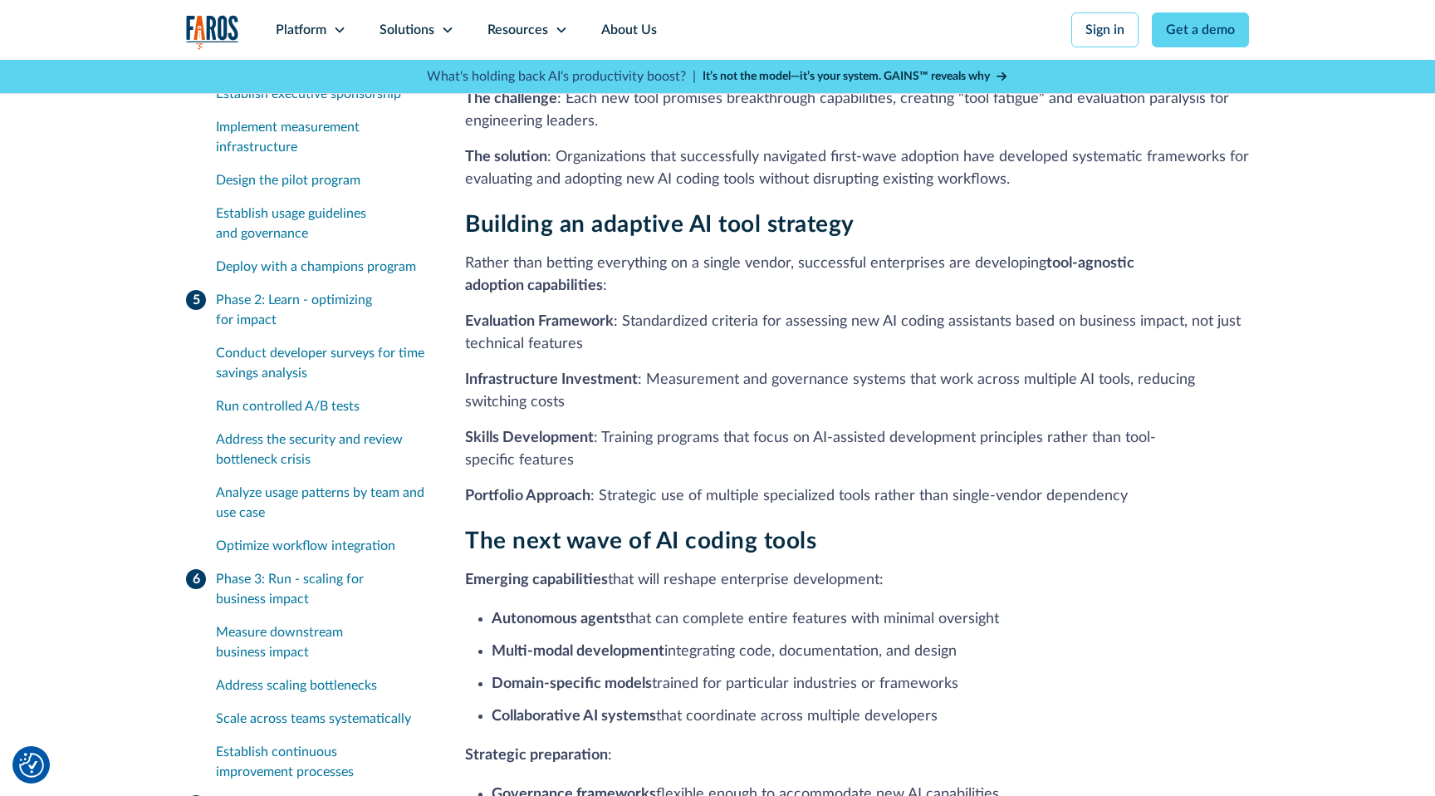
scroll to position [13926, 0]
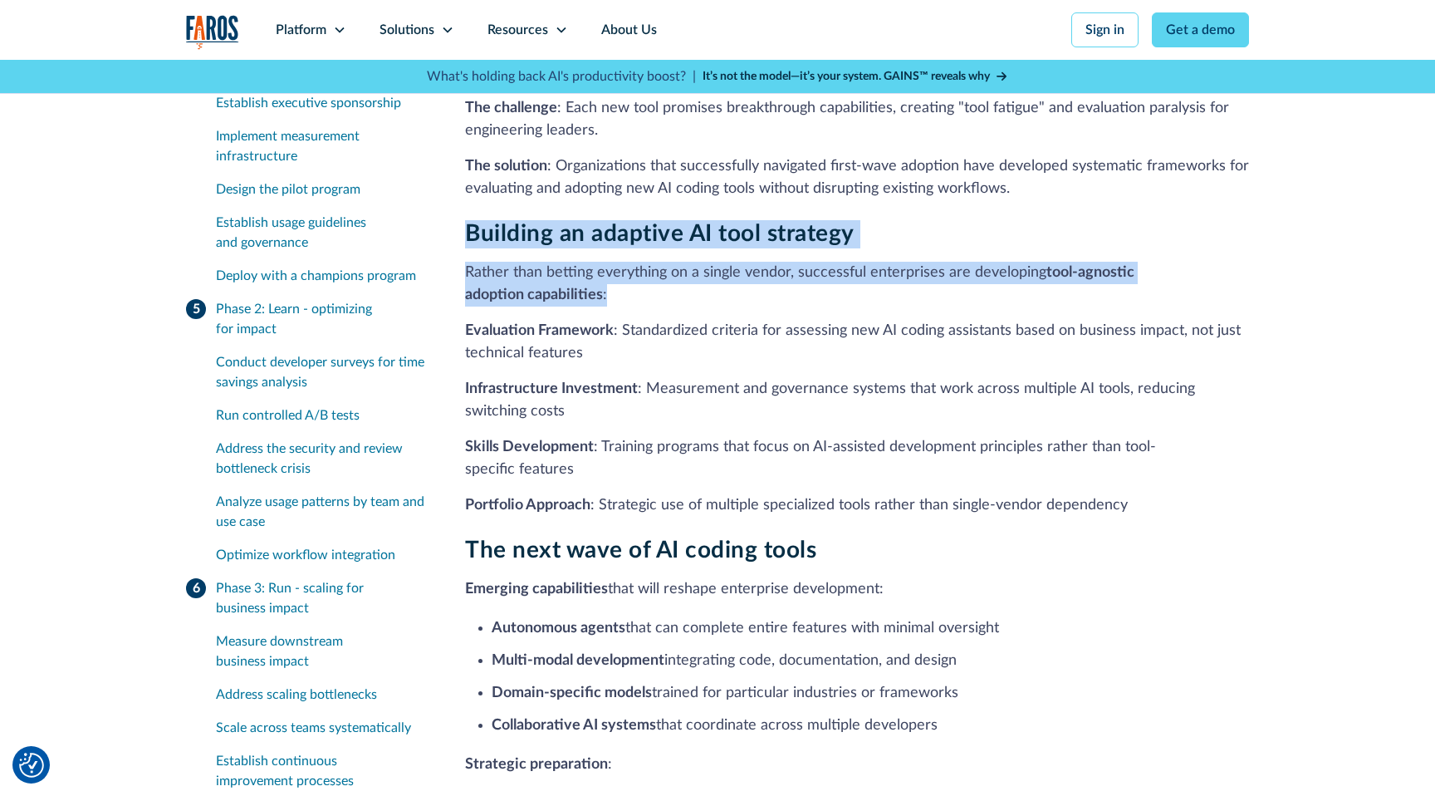
drag, startPoint x: 465, startPoint y: 183, endPoint x: 895, endPoint y: 245, distance: 434.7
click at [895, 245] on div "Building an adaptive AI tool strategy Rather than betting everything on a singl…" at bounding box center [857, 368] width 784 height 296
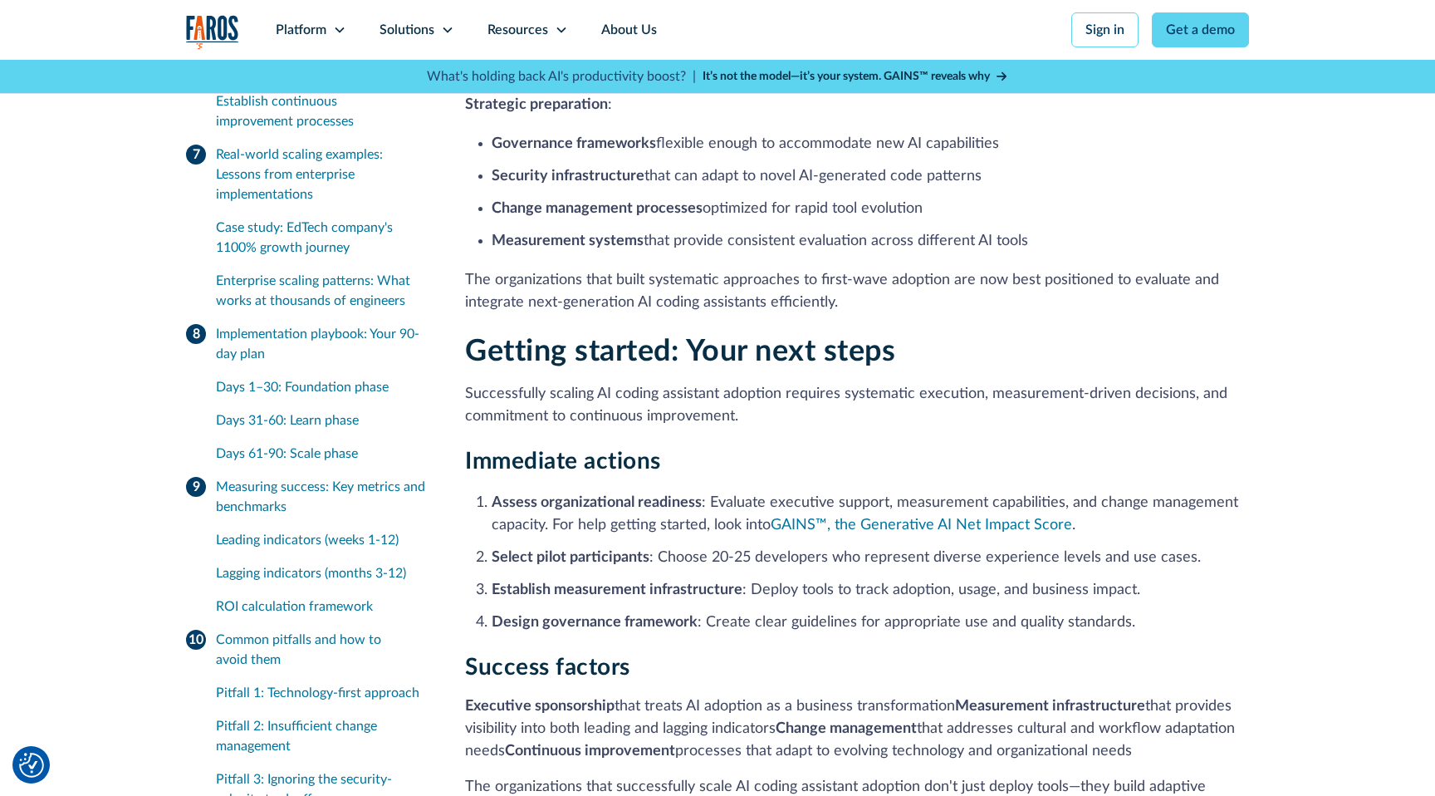
scroll to position [14580, 0]
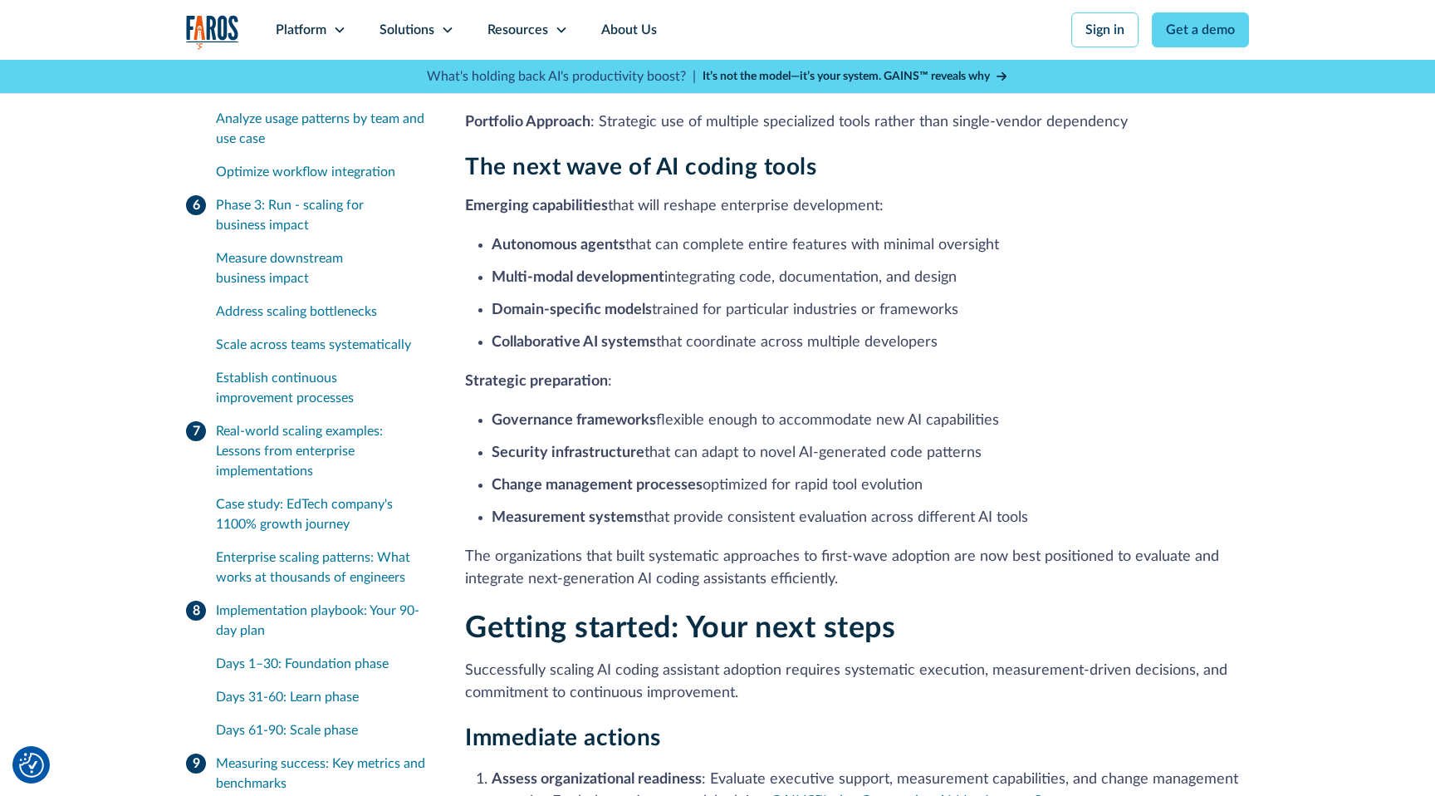
click at [279, 421] on div "Real-world scaling examples: Lessons from enterprise implementations" at bounding box center [320, 451] width 209 height 60
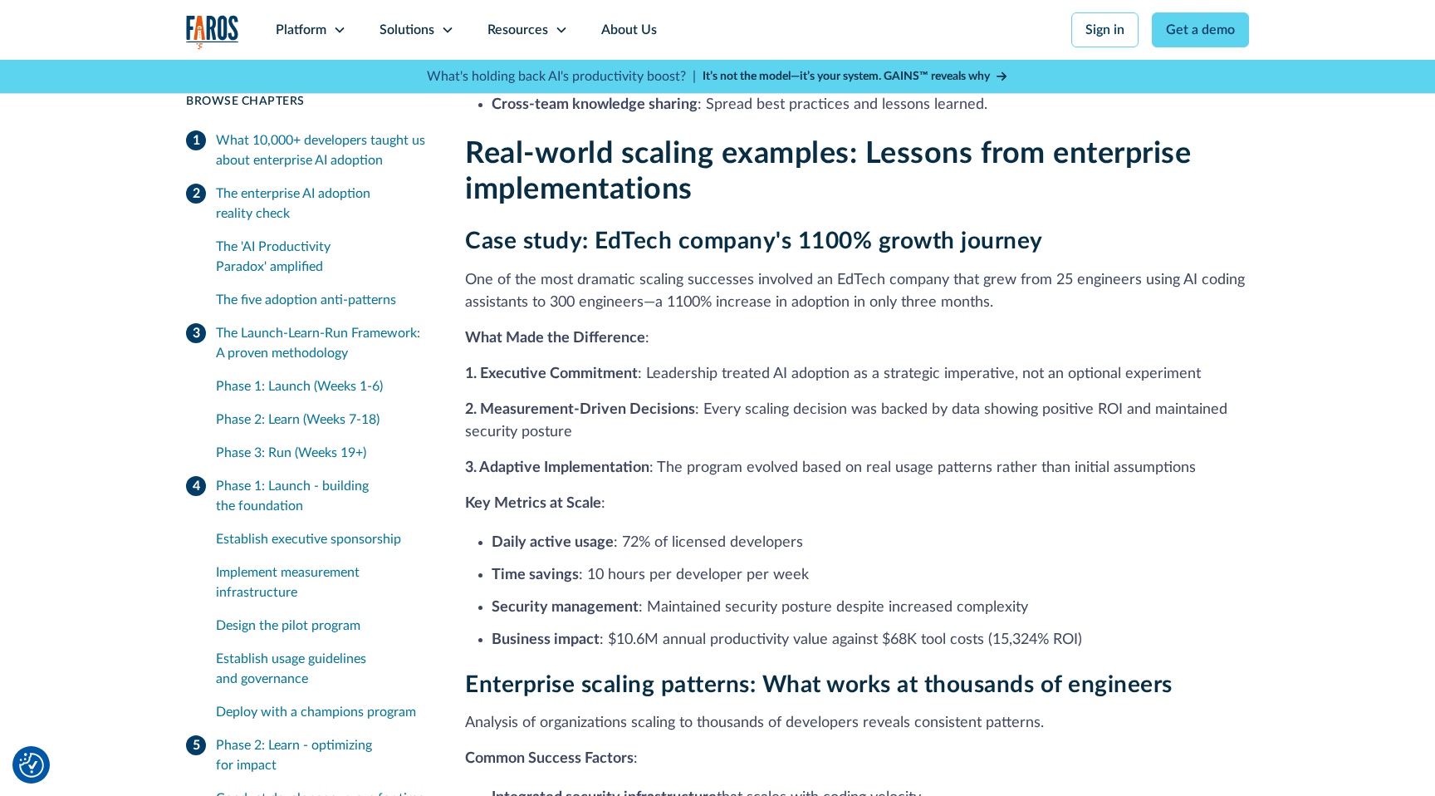
scroll to position [9267, 0]
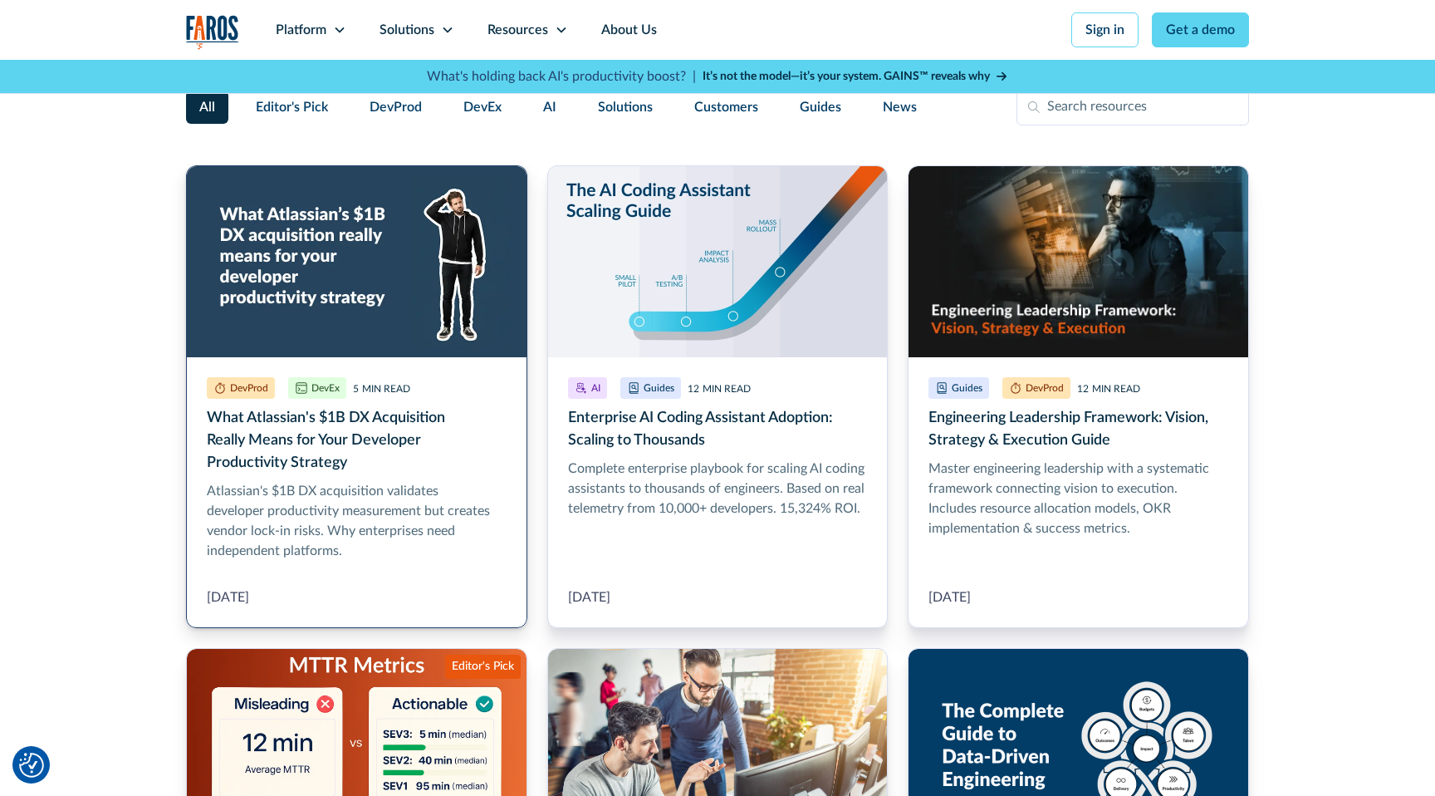
scroll to position [402, 0]
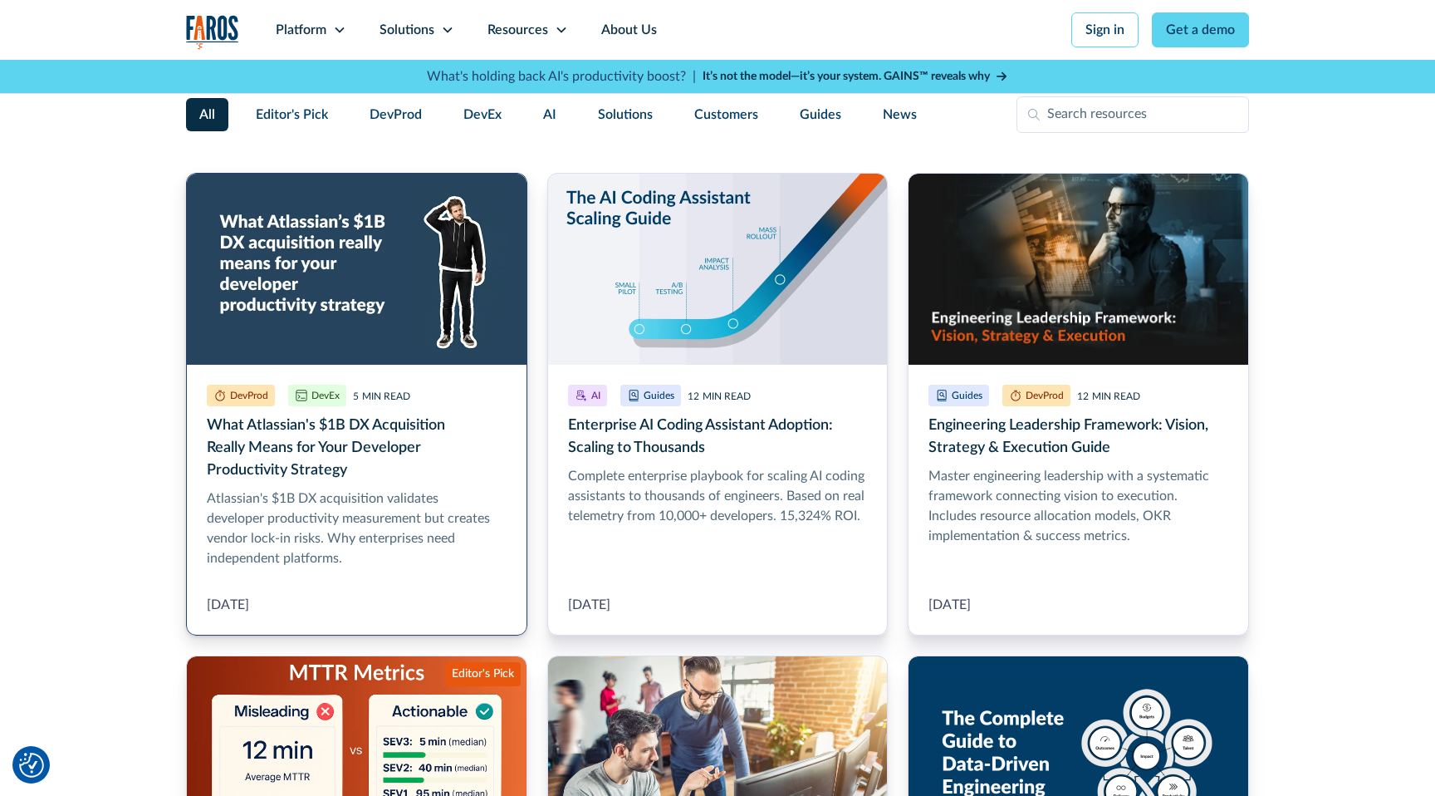
click at [404, 290] on link "What Atlassian's $1B DX Acquisition Really Means for Your Developer Productivit…" at bounding box center [356, 404] width 341 height 463
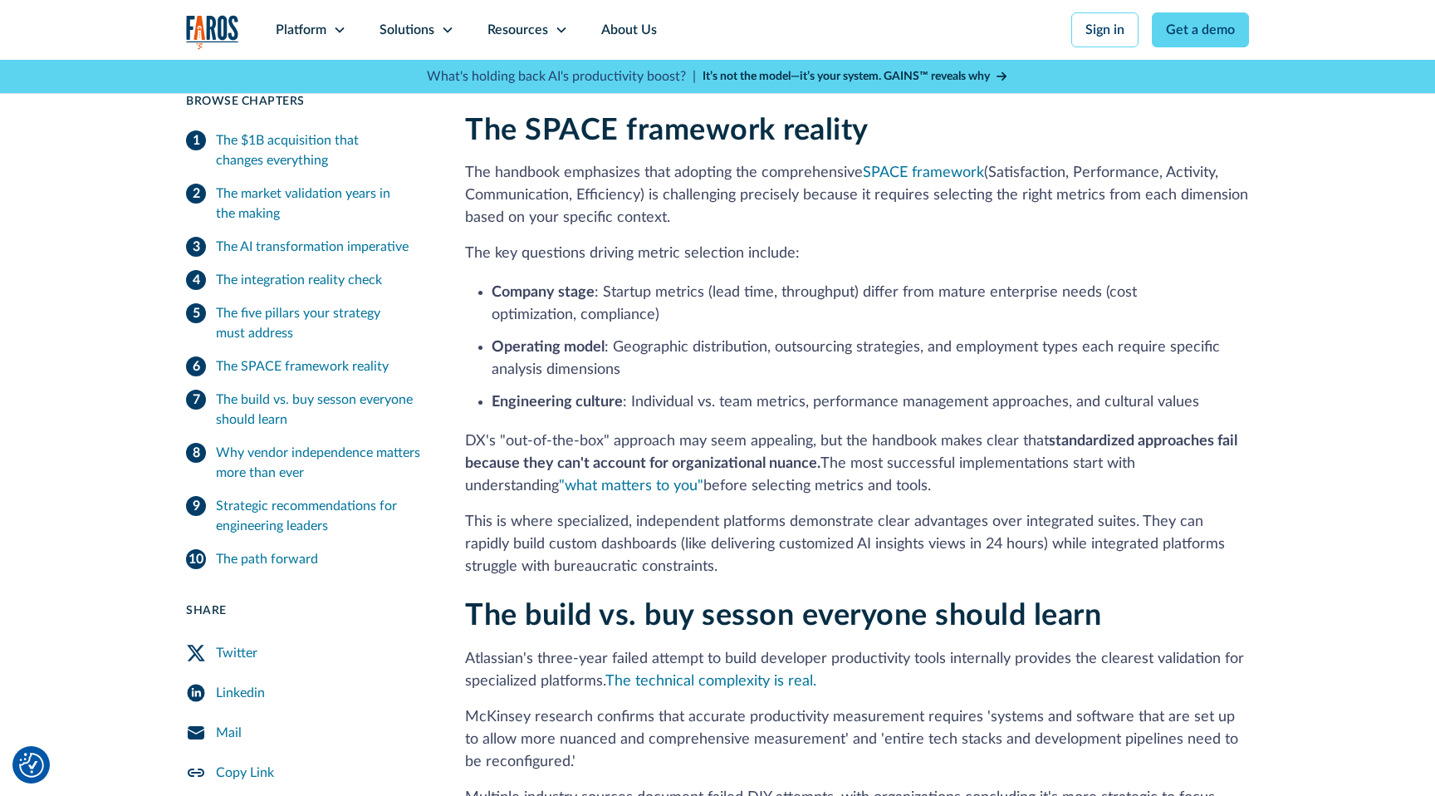
scroll to position [2918, 0]
